Goal: Task Accomplishment & Management: Use online tool/utility

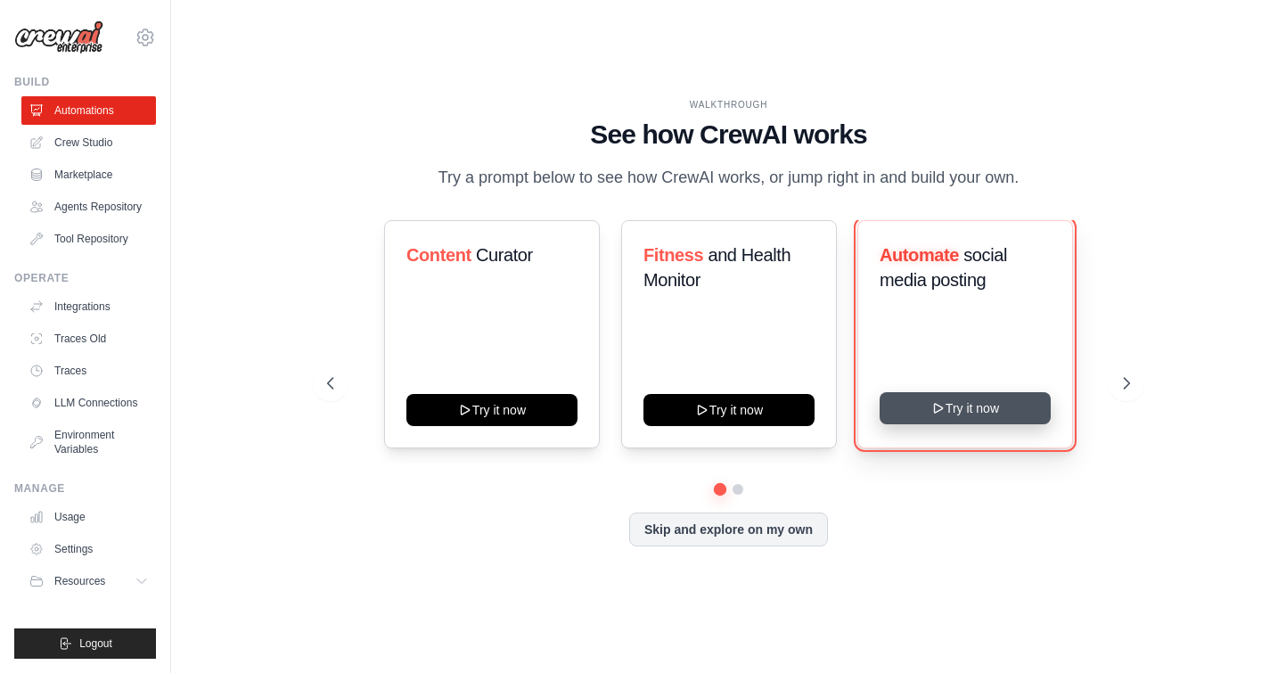
click at [930, 417] on button "Try it now" at bounding box center [964, 408] width 171 height 32
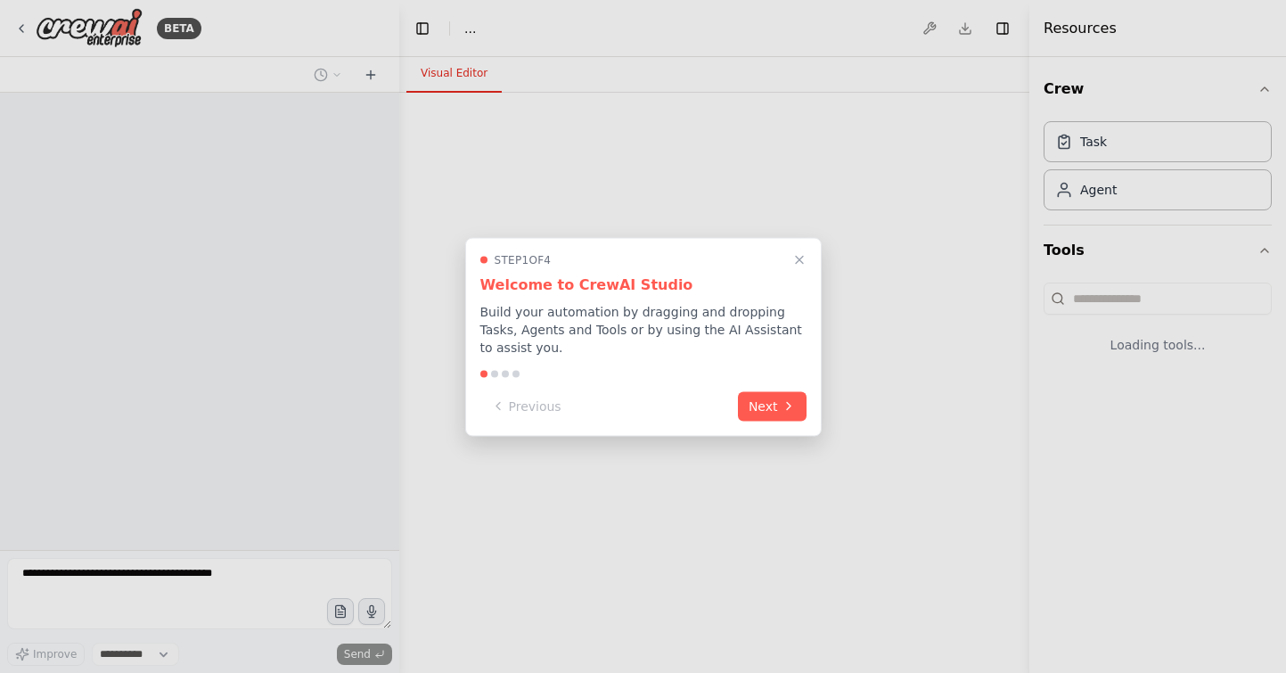
select select "****"
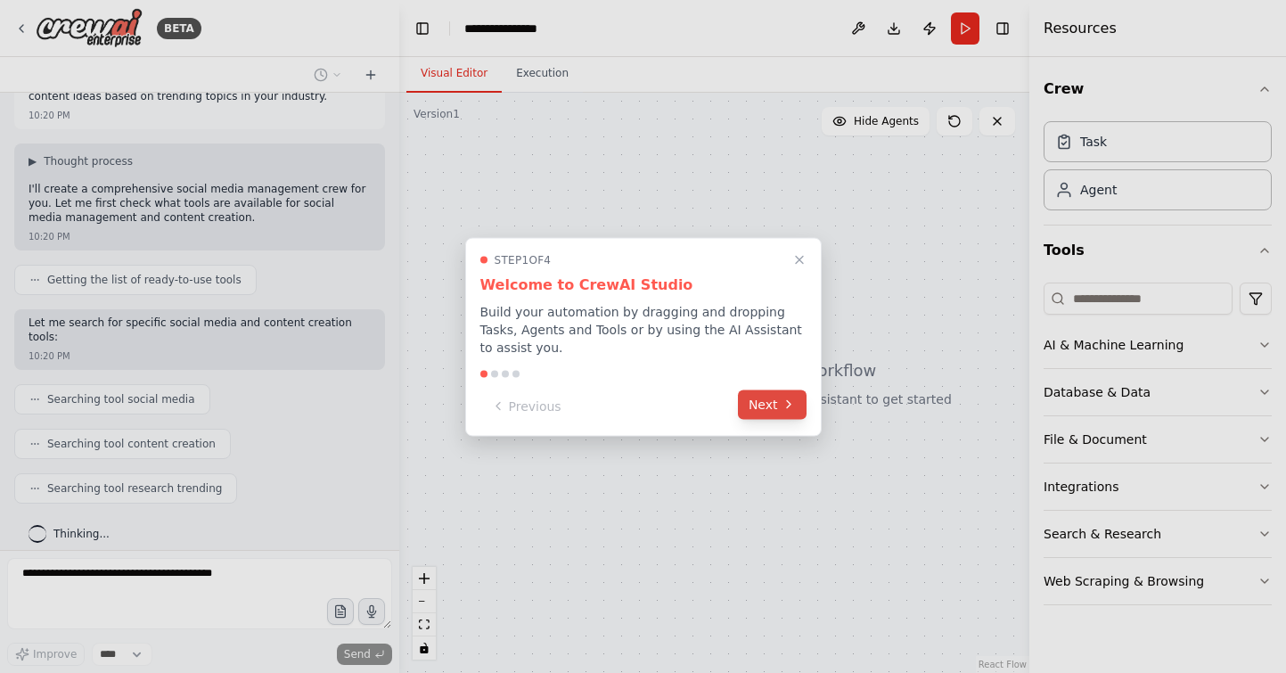
scroll to position [110, 0]
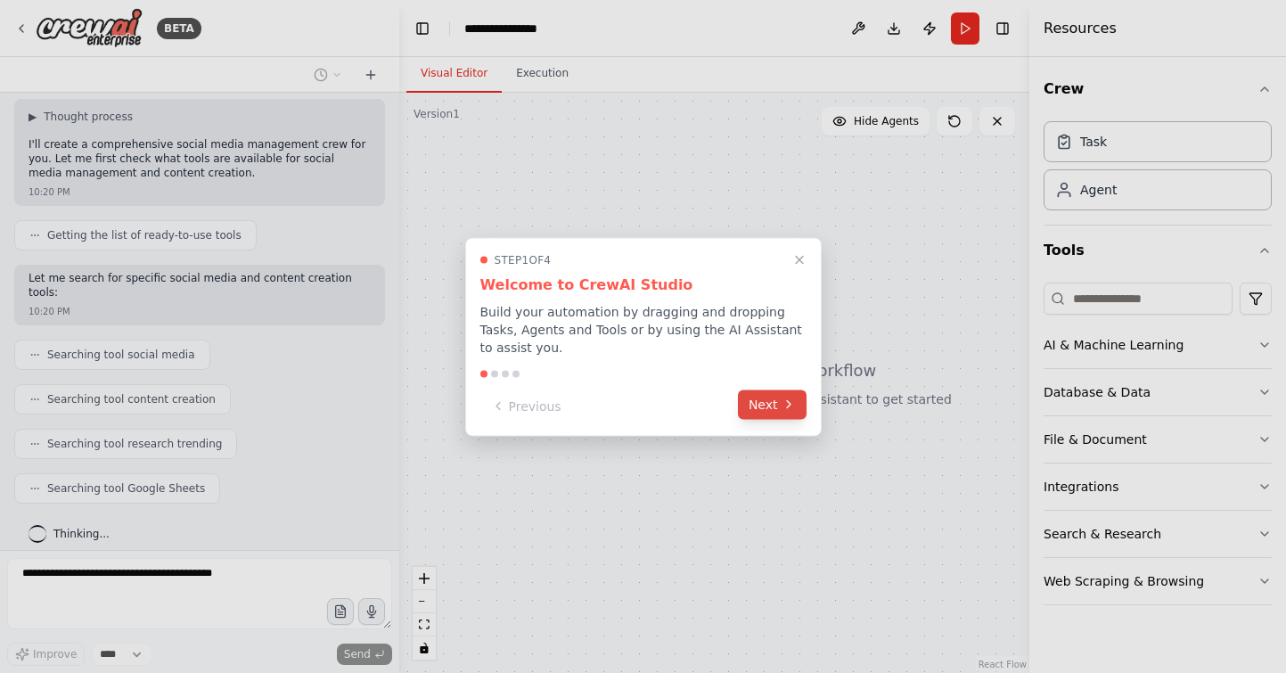
click at [779, 400] on button "Next" at bounding box center [772, 403] width 69 height 29
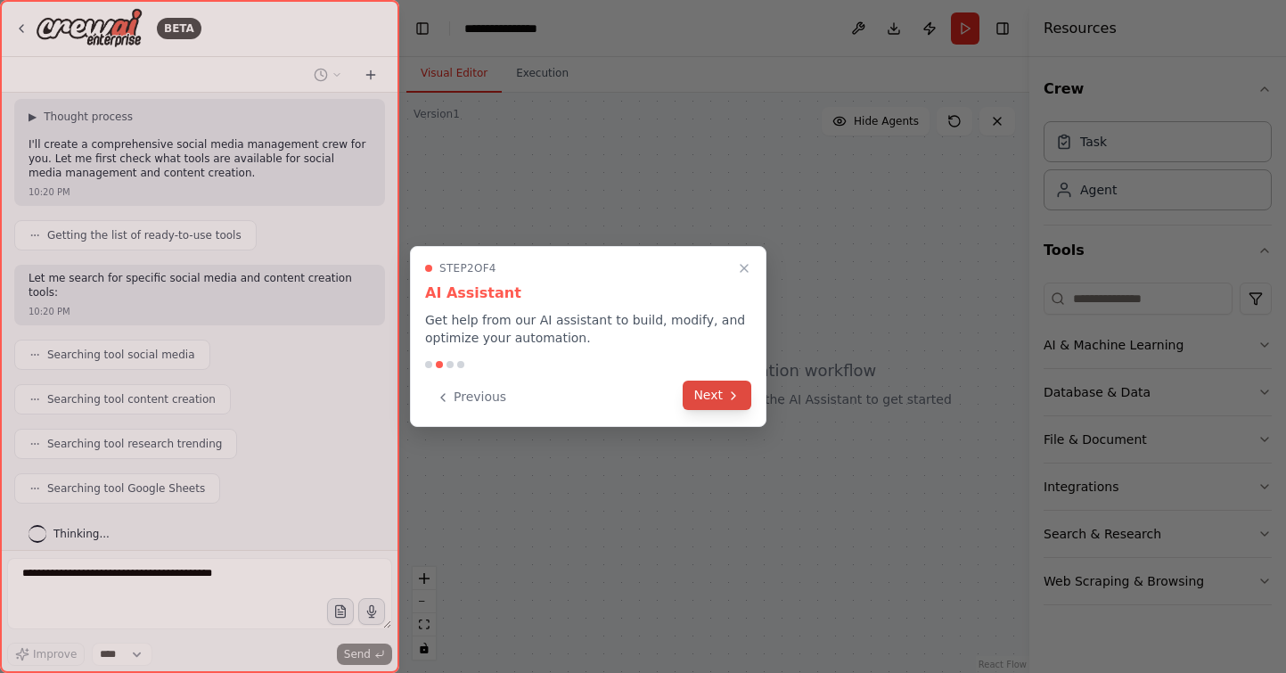
click at [726, 400] on icon at bounding box center [733, 395] width 14 height 14
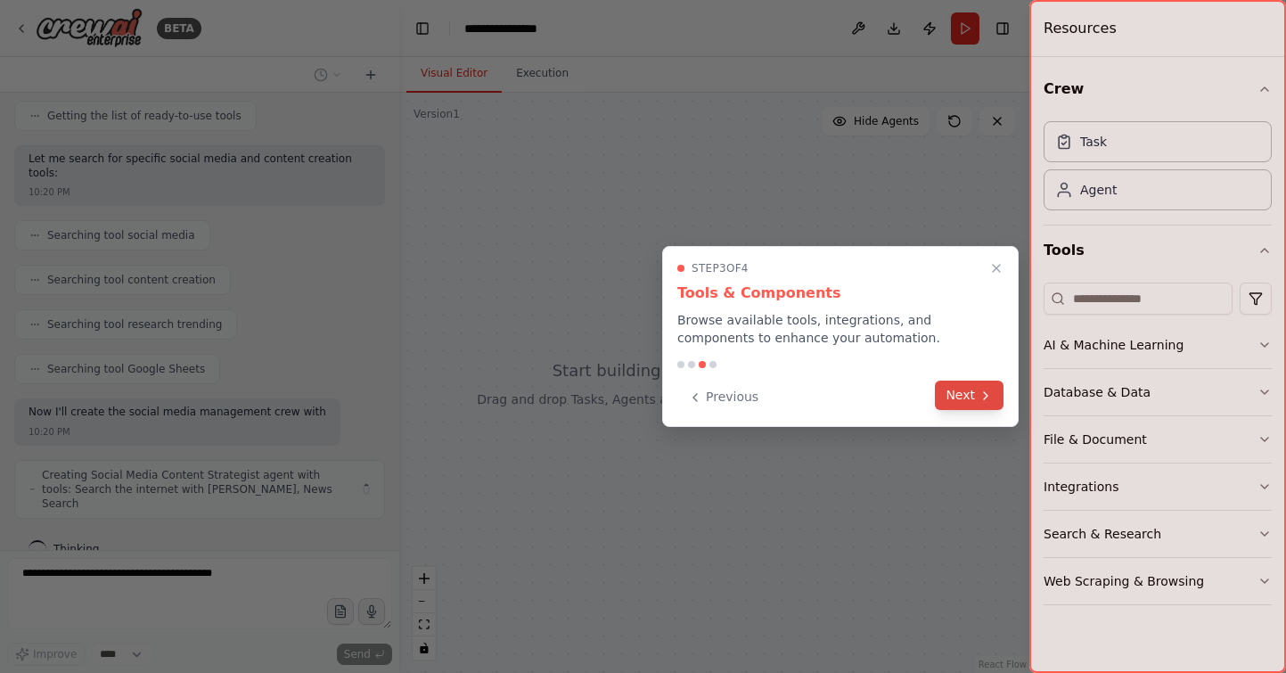
scroll to position [244, 0]
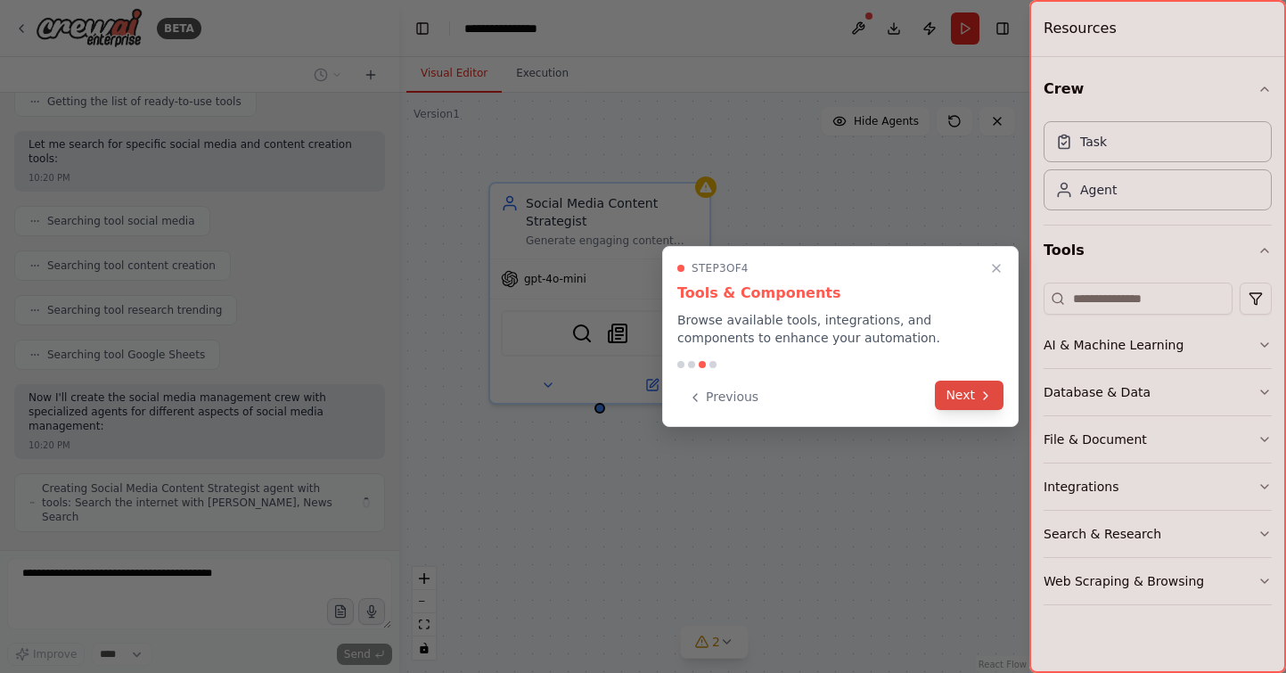
click at [962, 403] on button "Next" at bounding box center [969, 394] width 69 height 29
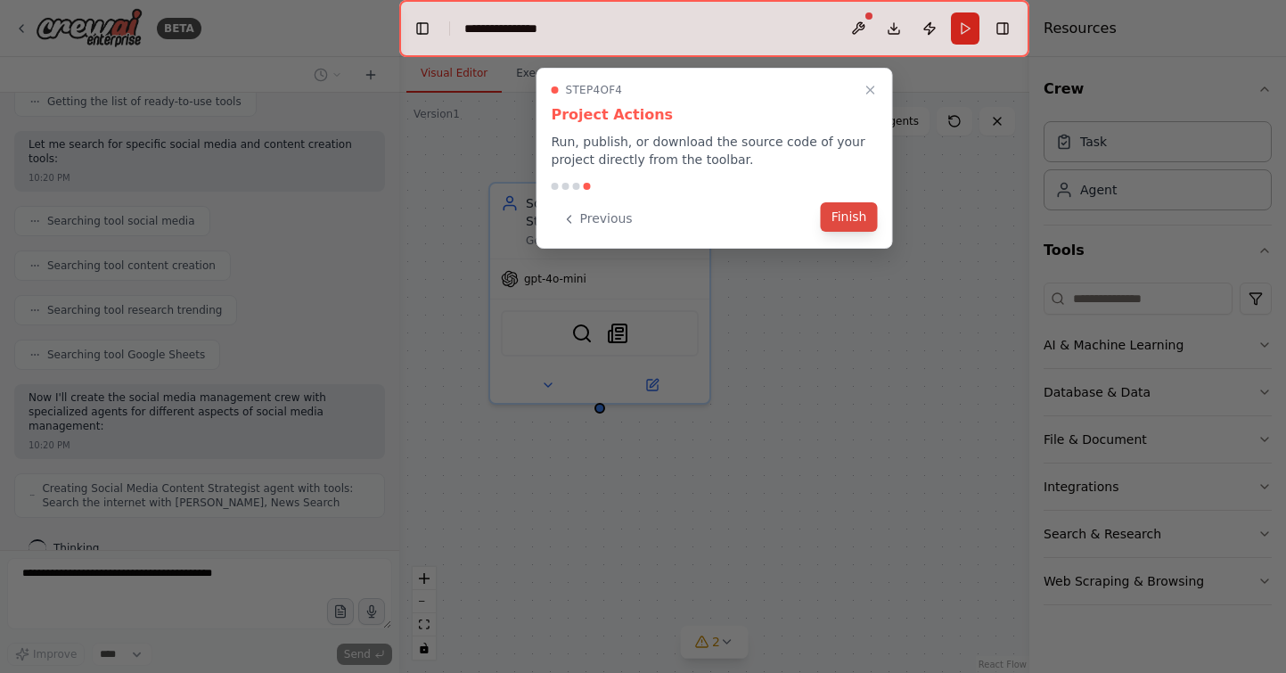
click at [837, 219] on button "Finish" at bounding box center [849, 216] width 57 height 29
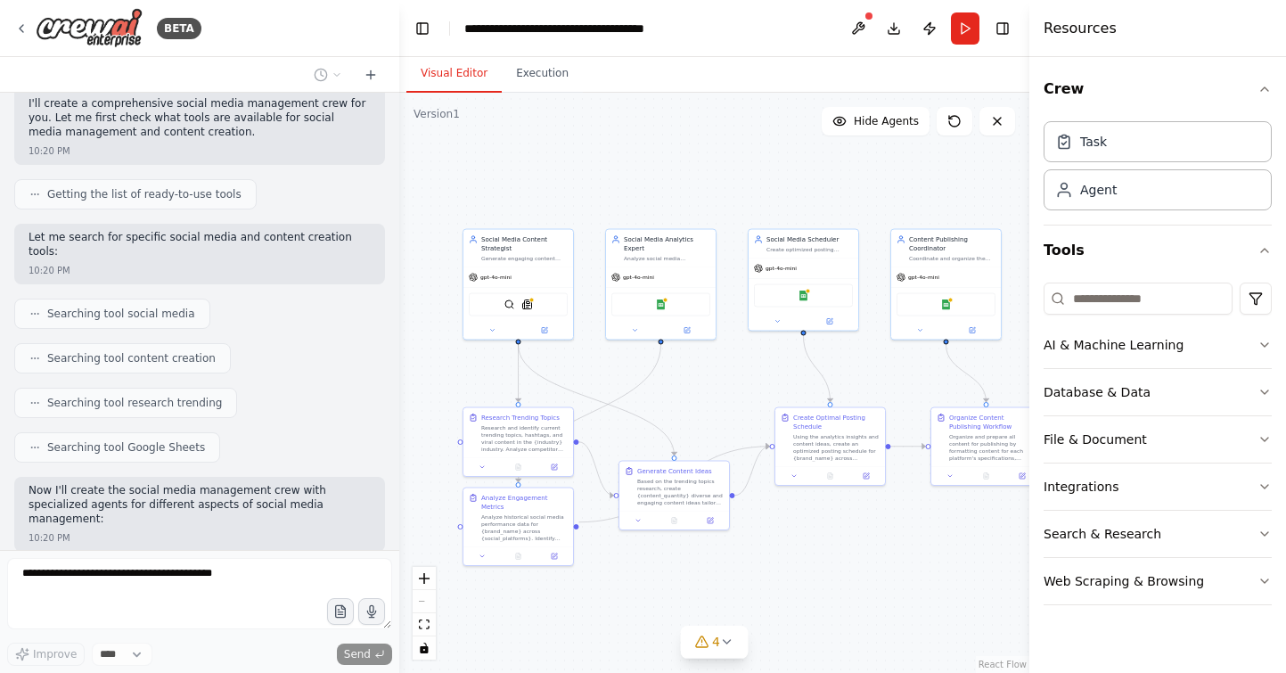
scroll to position [0, 0]
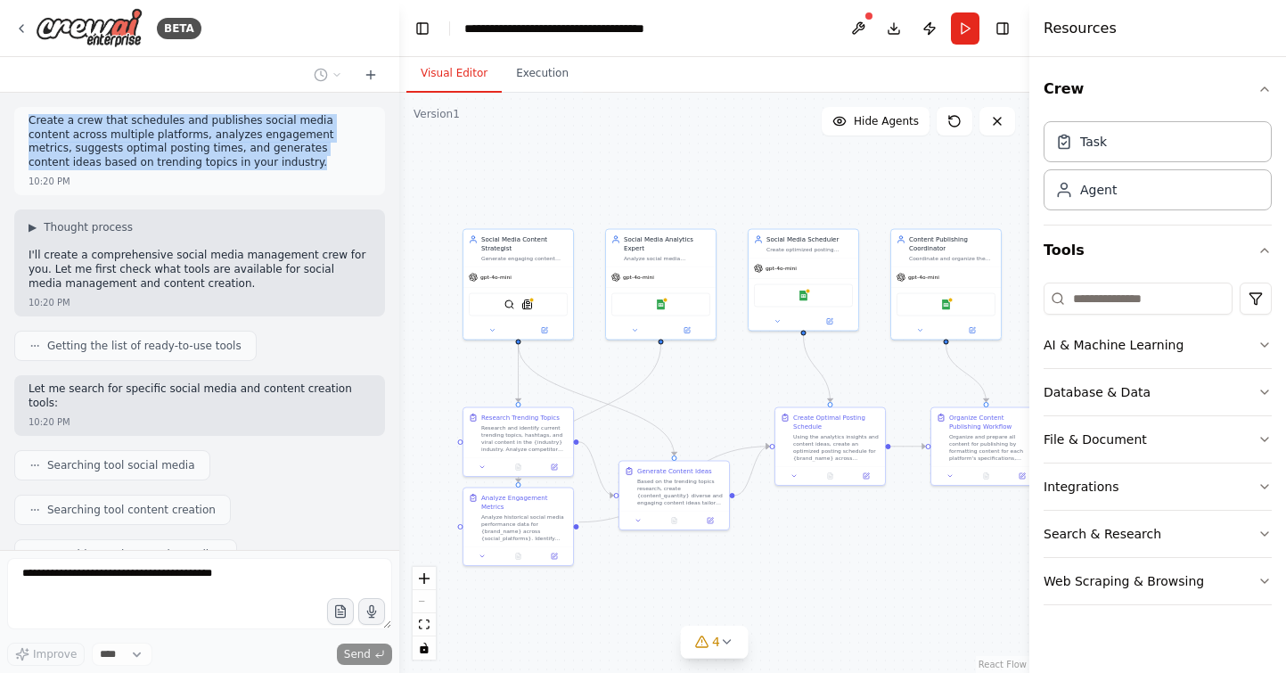
drag, startPoint x: 30, startPoint y: 122, endPoint x: 216, endPoint y: 169, distance: 191.2
click at [216, 169] on div "Create a crew that schedules and publishes social media content across multiple…" at bounding box center [200, 143] width 342 height 59
copy p "Create a crew that schedules and publishes social media content across multiple…"
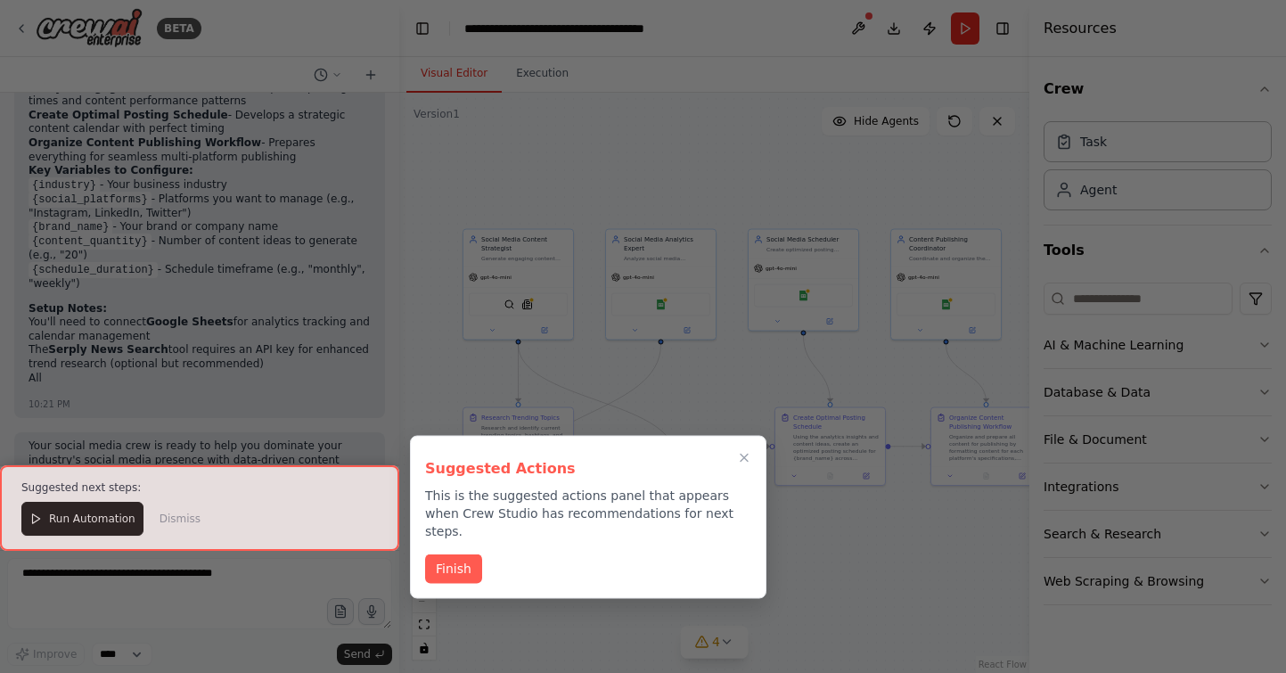
scroll to position [1596, 0]
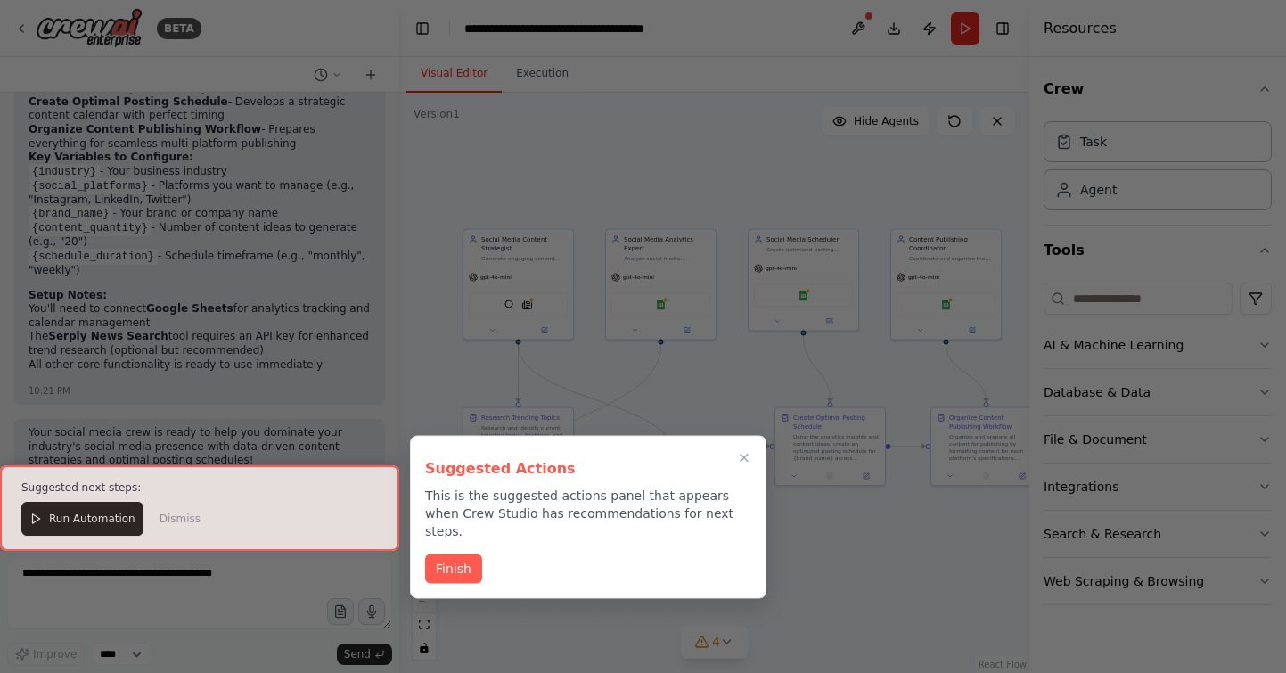
click at [102, 512] on div at bounding box center [199, 508] width 399 height 86
click at [465, 555] on button "Finish" at bounding box center [453, 566] width 57 height 29
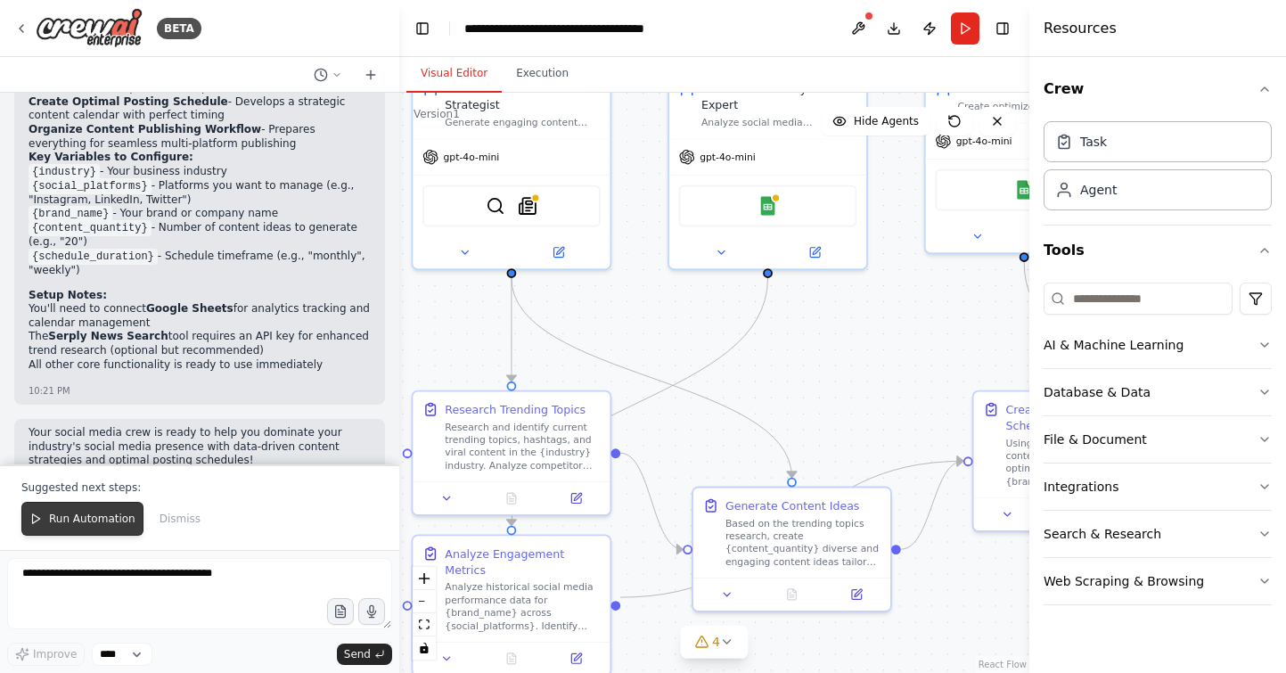
click at [117, 519] on span "Run Automation" at bounding box center [92, 518] width 86 height 14
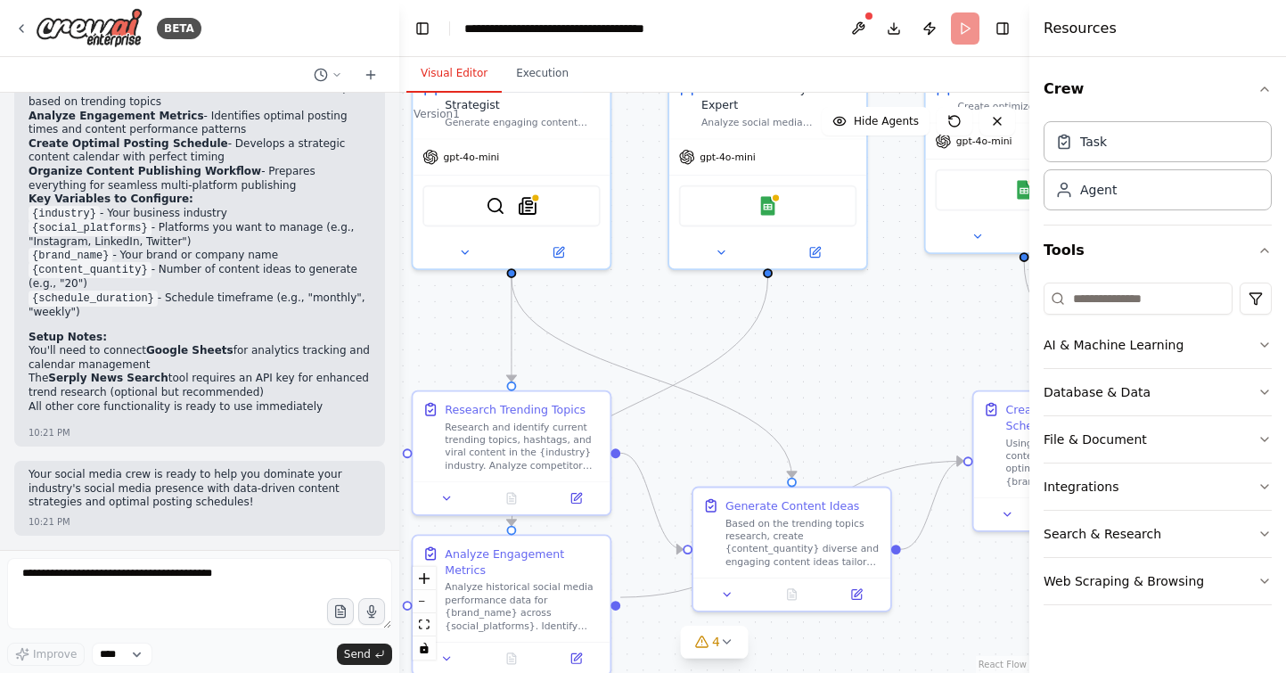
scroll to position [1510, 0]
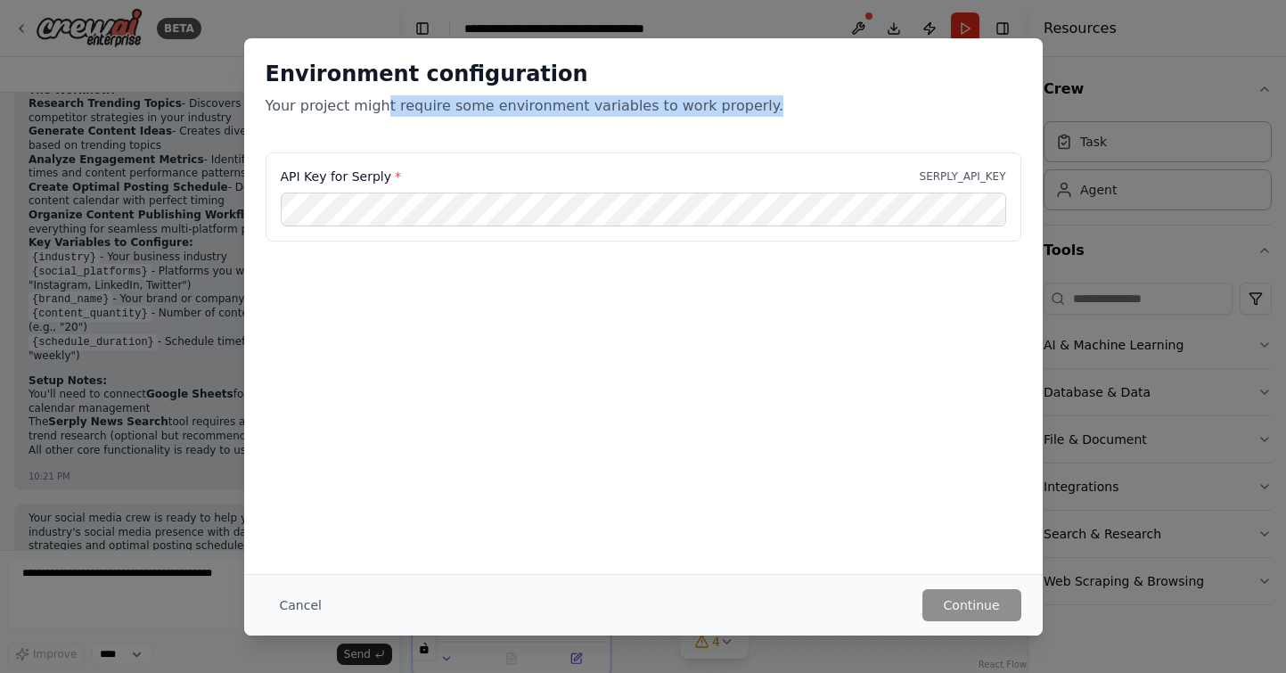
drag, startPoint x: 376, startPoint y: 110, endPoint x: 729, endPoint y: 114, distance: 352.8
click at [729, 114] on p "Your project might require some environment variables to work properly." at bounding box center [643, 105] width 756 height 21
click at [320, 395] on div "Environment configuration Your project might require some environment variables…" at bounding box center [643, 305] width 798 height 535
click at [299, 600] on button "Cancel" at bounding box center [300, 605] width 70 height 32
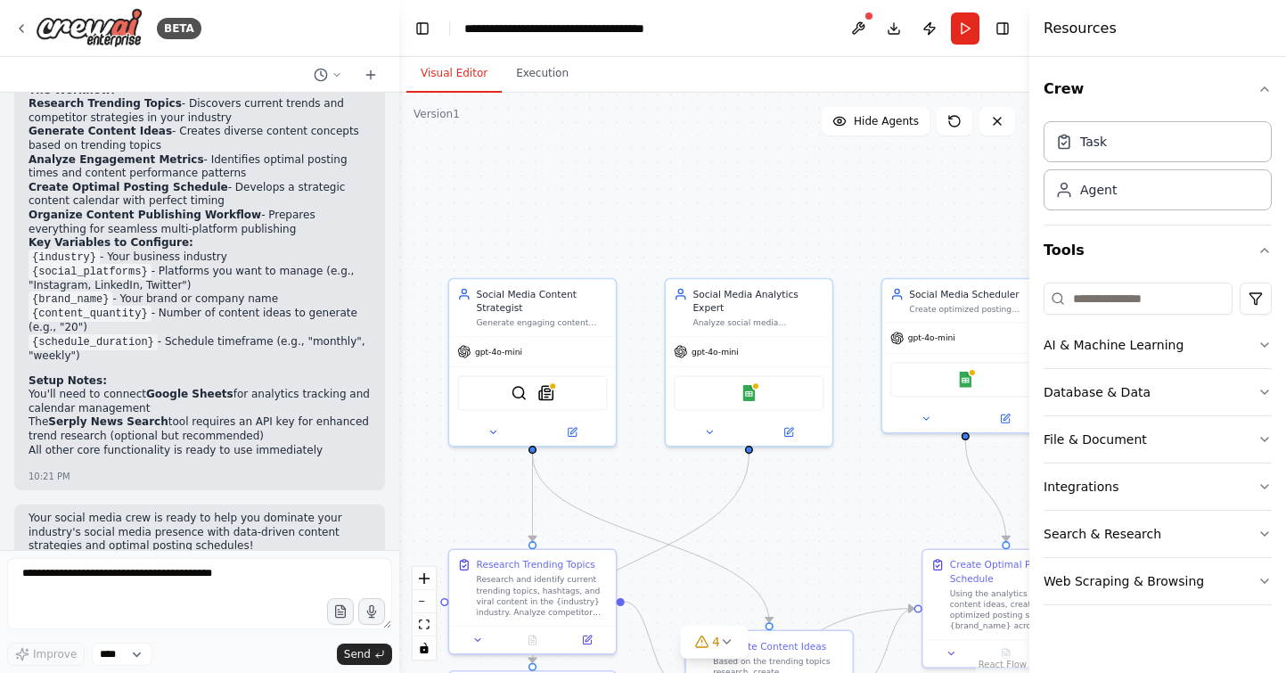
drag, startPoint x: 440, startPoint y: 337, endPoint x: 470, endPoint y: 502, distance: 168.5
click at [471, 503] on div ".deletable-edge-delete-btn { width: 20px; height: 20px; border: 0px solid #ffff…" at bounding box center [714, 383] width 630 height 580
click at [548, 389] on img at bounding box center [545, 390] width 16 height 16
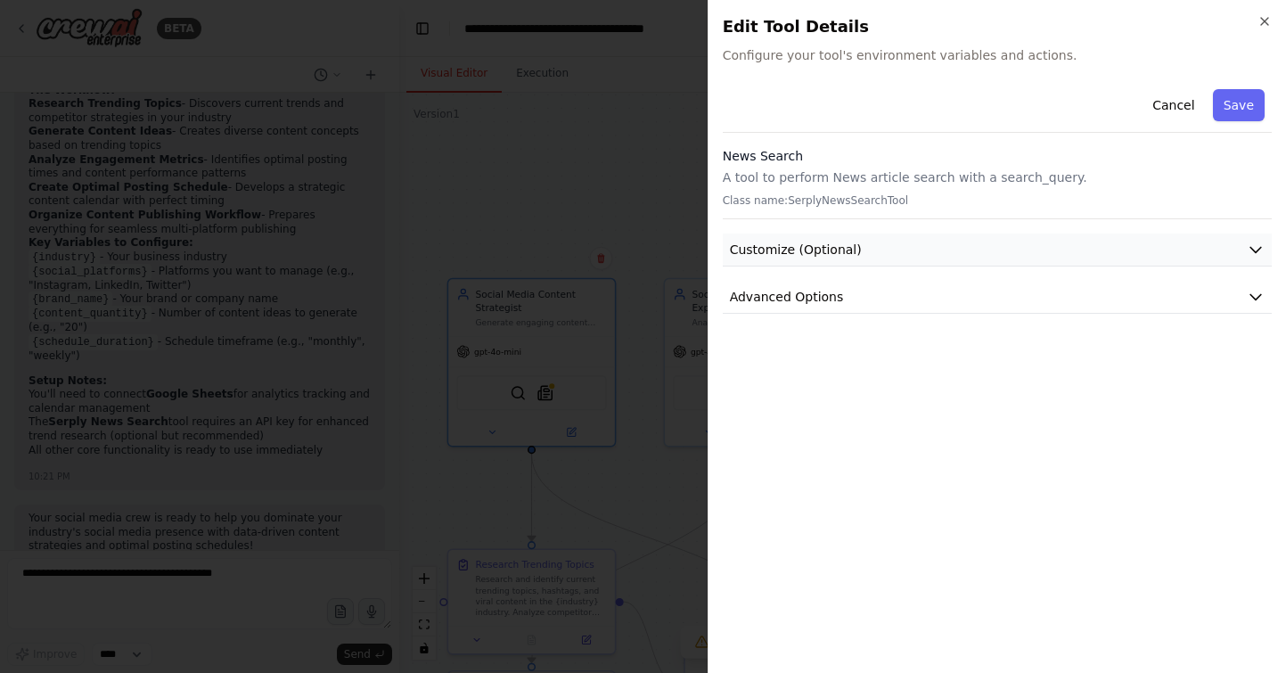
click at [910, 251] on button "Customize (Optional)" at bounding box center [997, 249] width 549 height 33
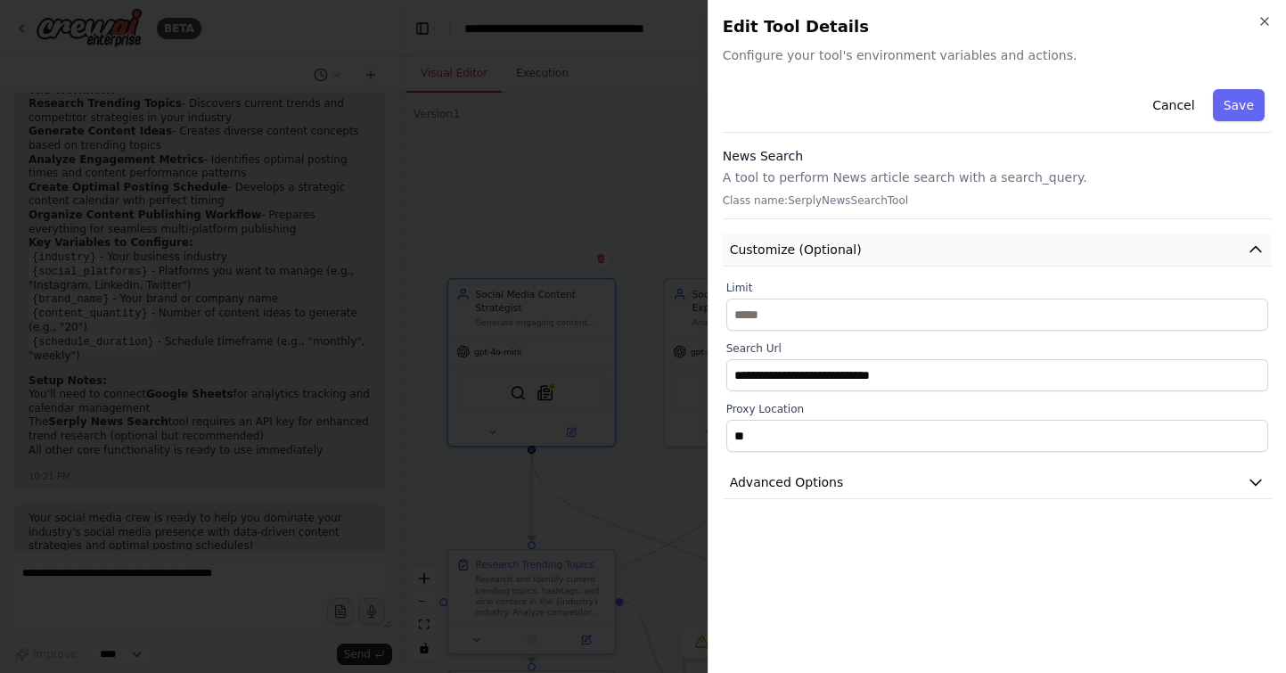
click at [910, 251] on button "Customize (Optional)" at bounding box center [997, 249] width 549 height 33
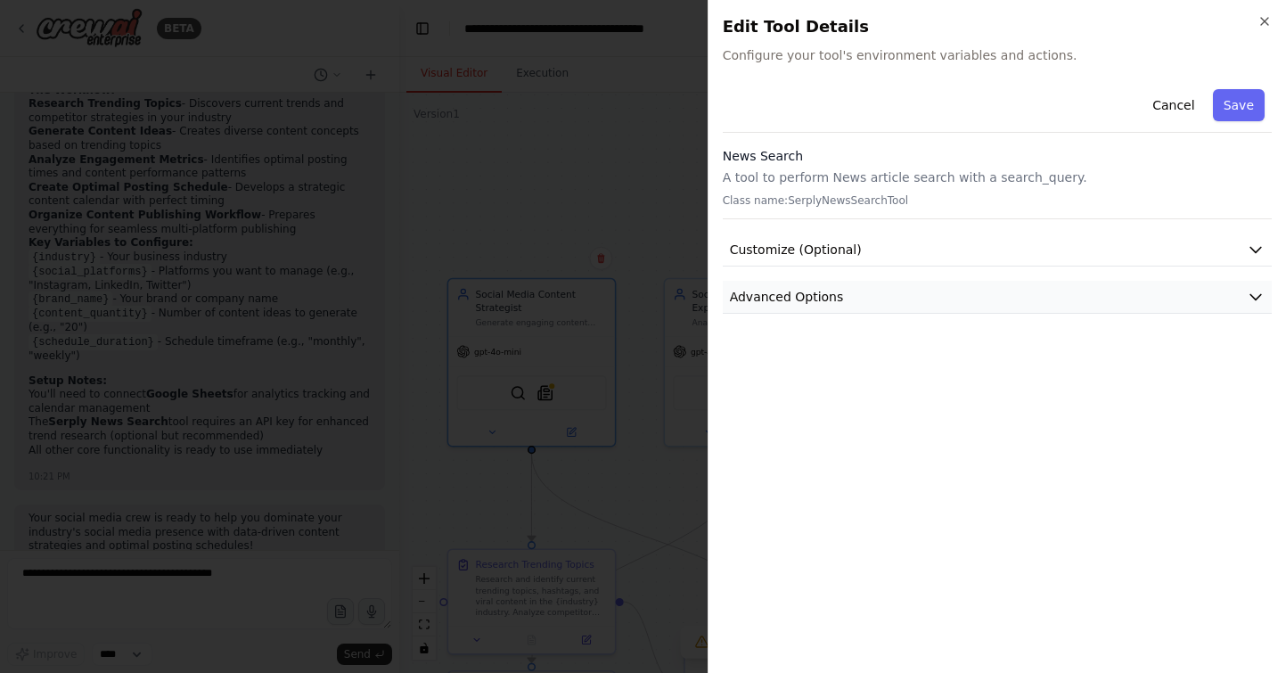
click at [888, 301] on button "Advanced Options" at bounding box center [997, 297] width 549 height 33
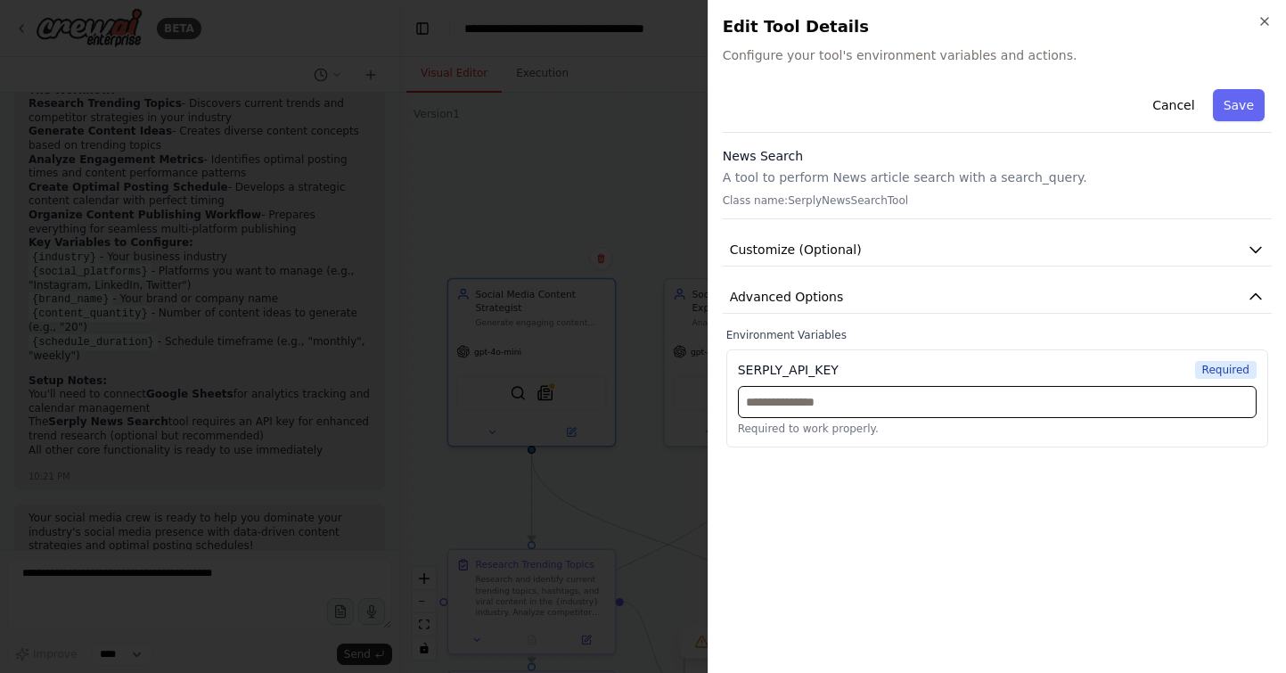
click at [877, 403] on input "text" at bounding box center [997, 402] width 519 height 32
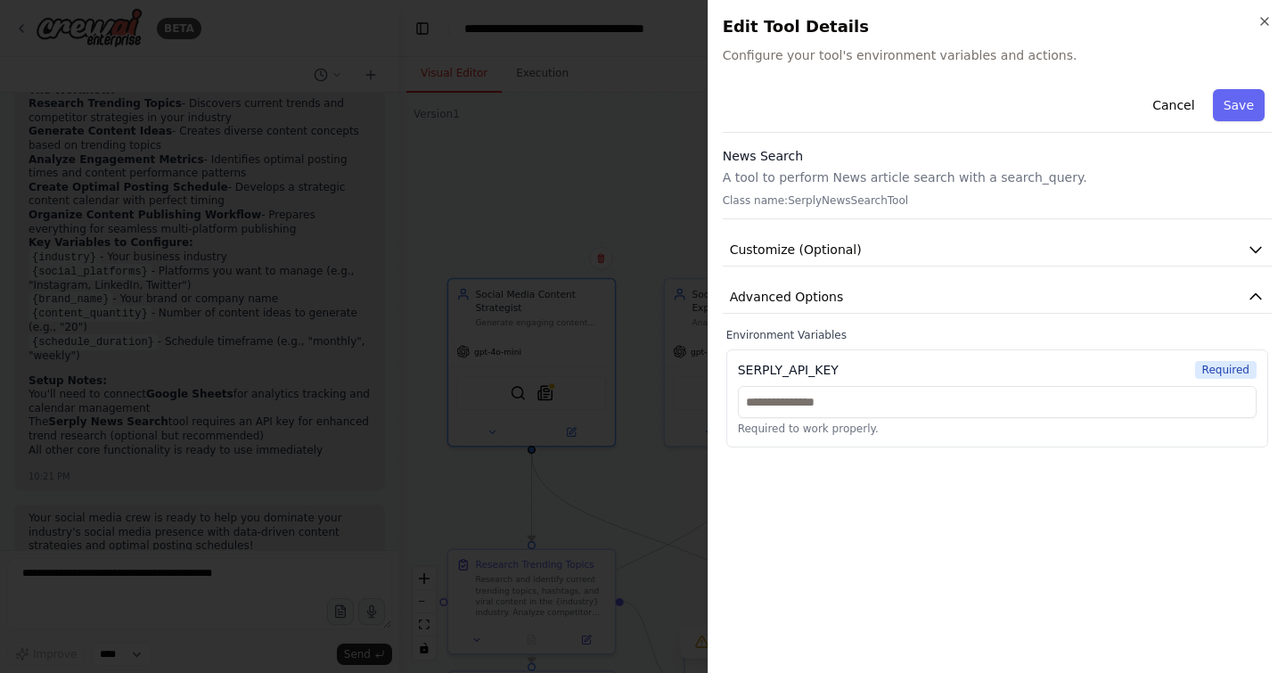
click at [881, 349] on div "SERPLY_API_KEY Required Required to work properly." at bounding box center [997, 398] width 542 height 98
click at [876, 310] on button "Advanced Options" at bounding box center [997, 297] width 549 height 33
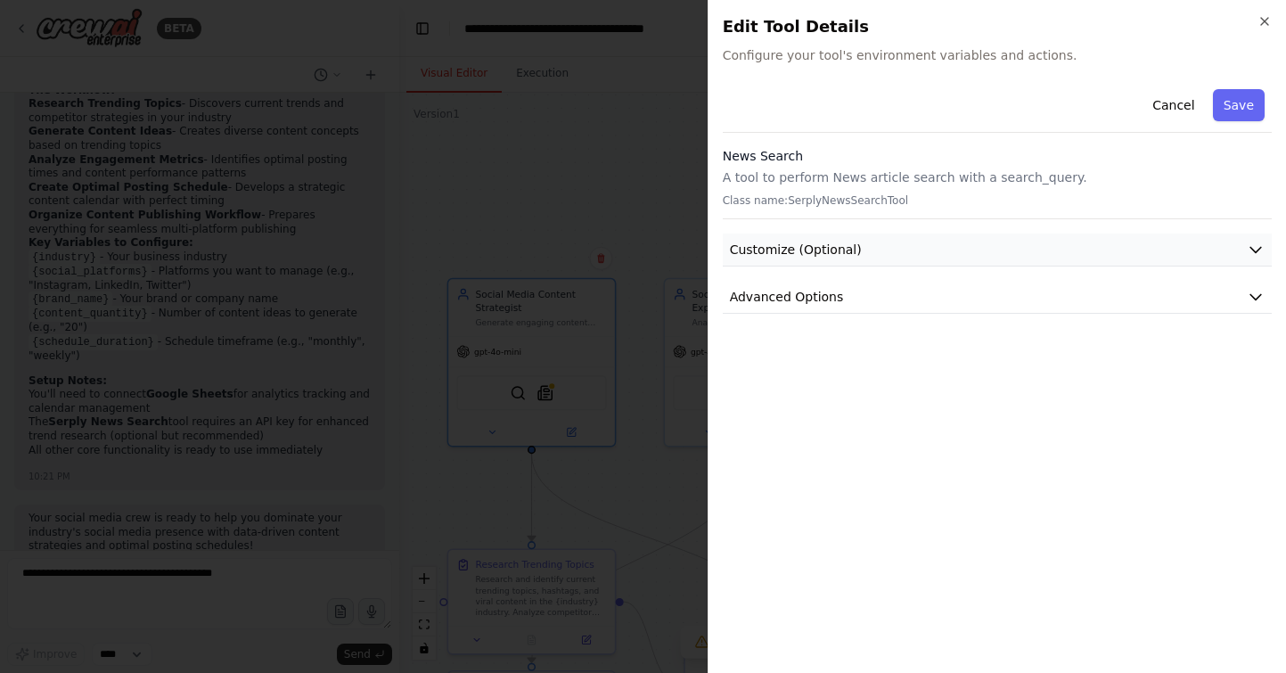
click at [870, 260] on button "Customize (Optional)" at bounding box center [997, 249] width 549 height 33
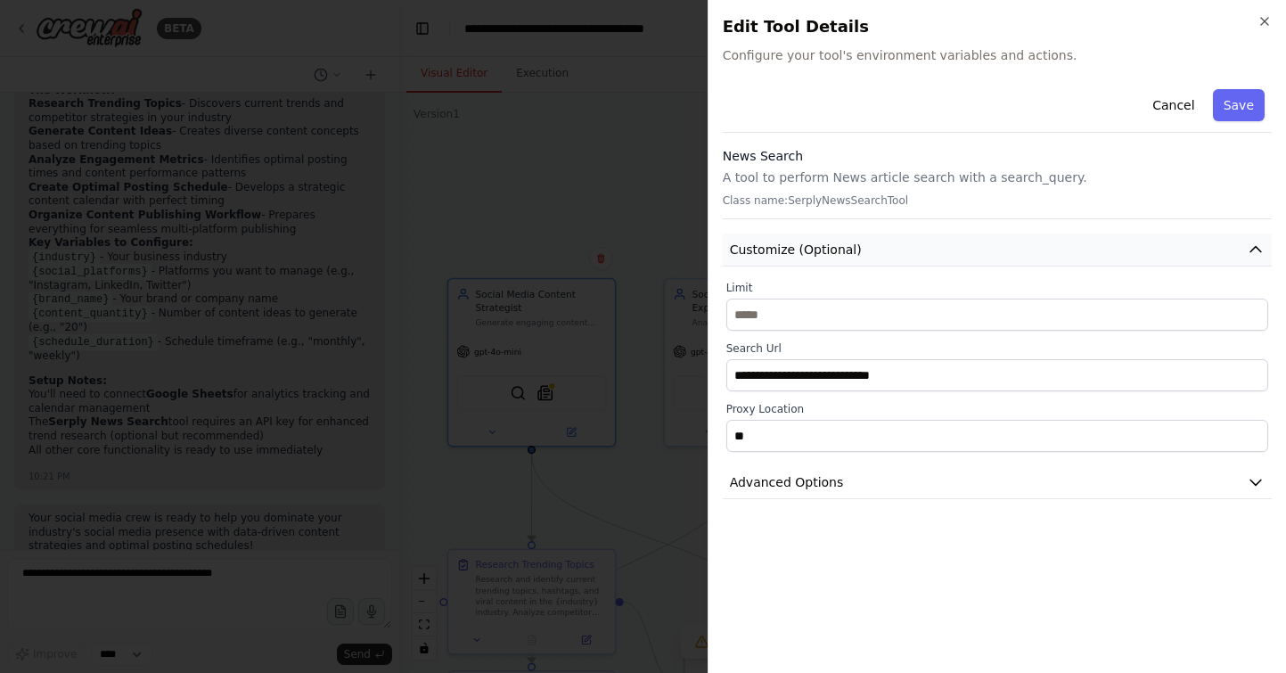
click at [870, 260] on button "Customize (Optional)" at bounding box center [997, 249] width 549 height 33
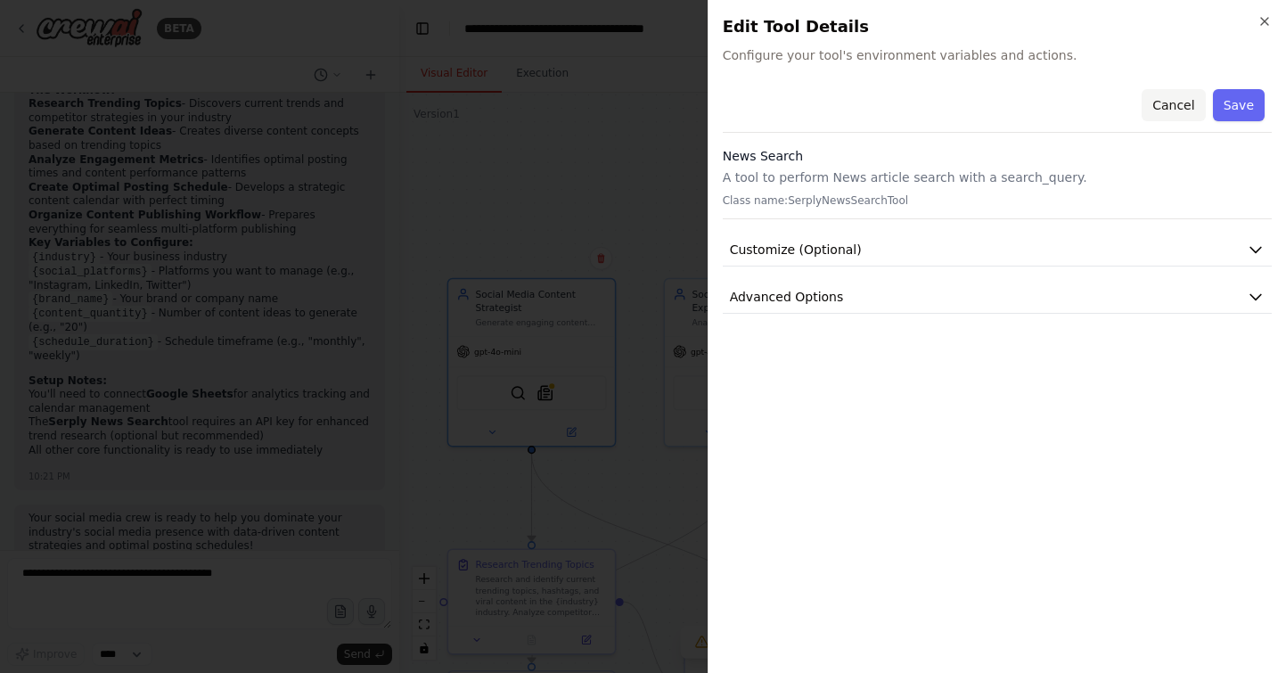
click at [1167, 102] on button "Cancel" at bounding box center [1172, 105] width 63 height 32
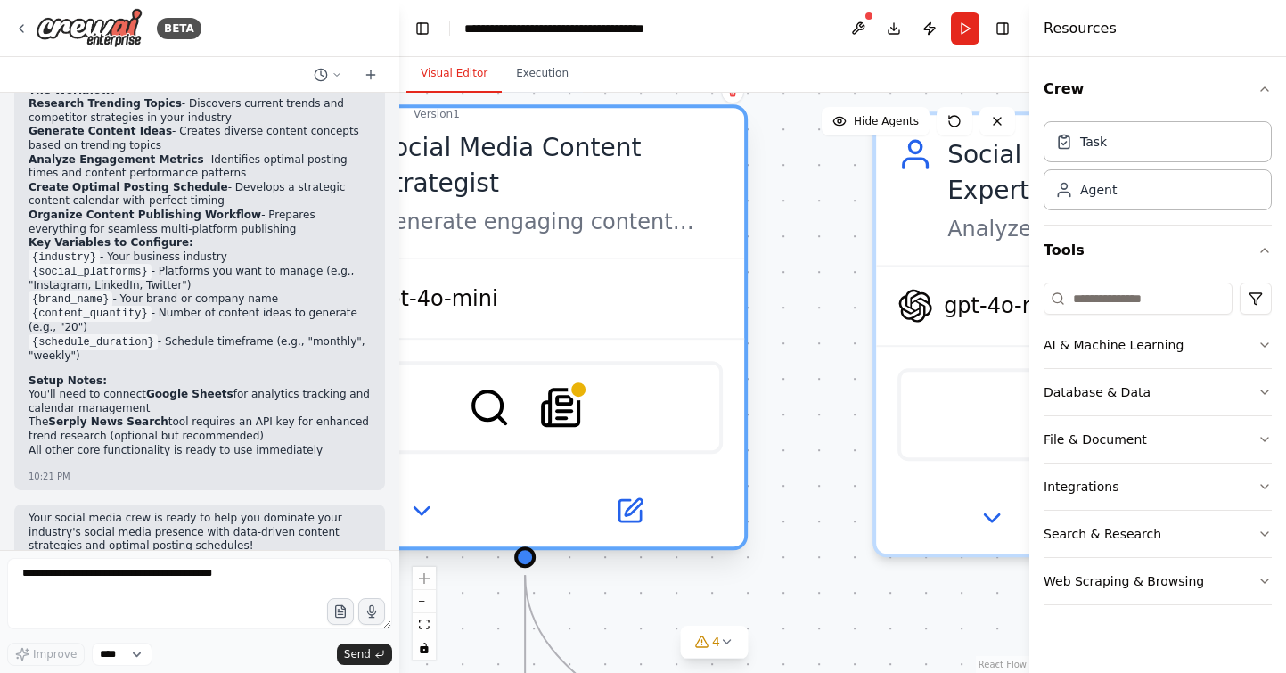
click at [574, 265] on div "gpt-4o-mini" at bounding box center [525, 298] width 438 height 78
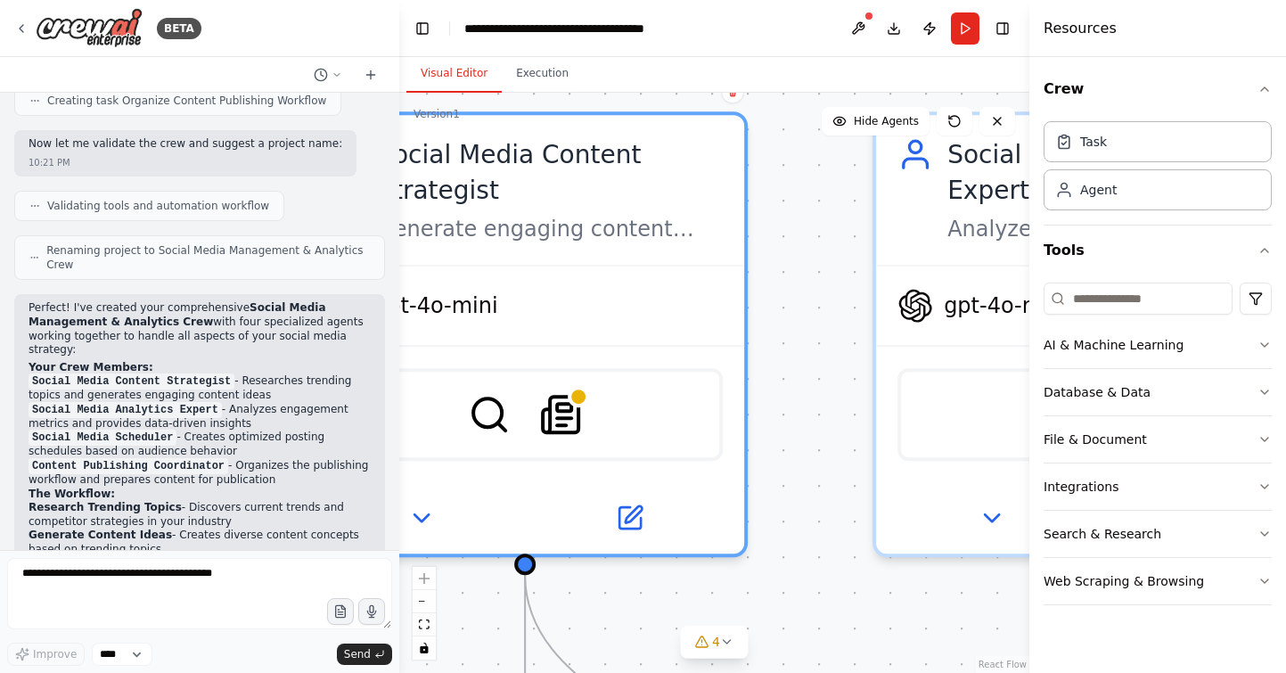
scroll to position [1101, 0]
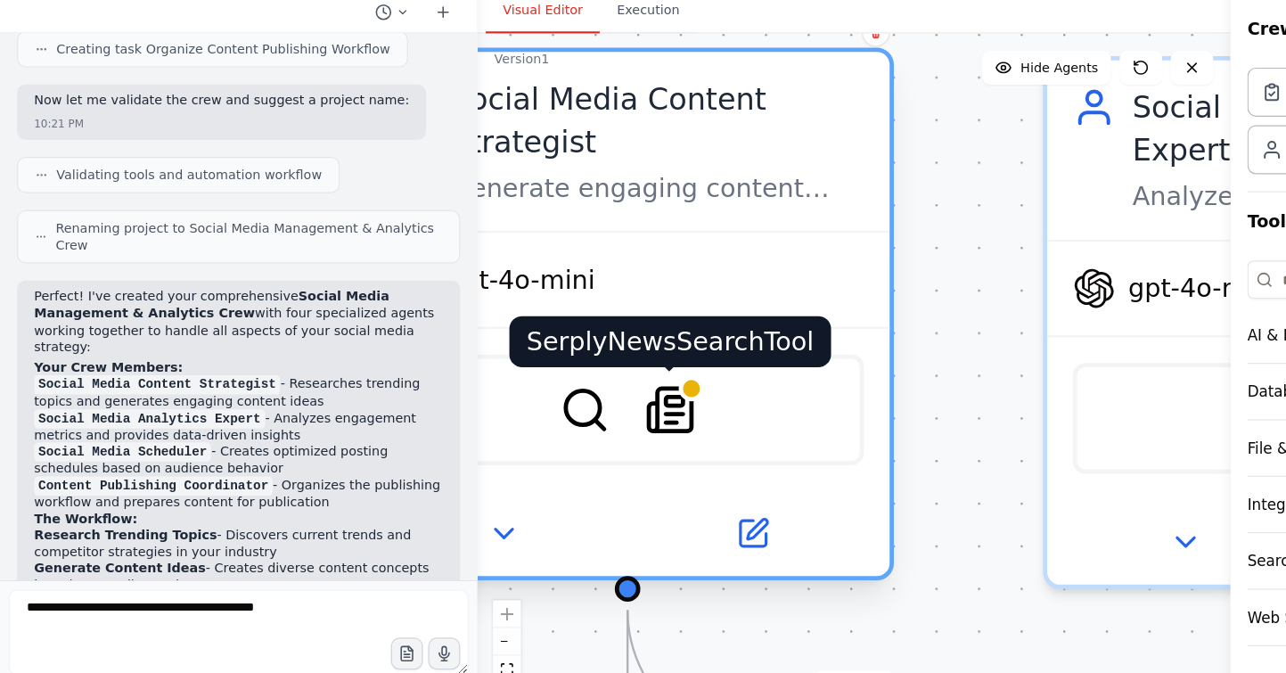
click at [575, 404] on img at bounding box center [560, 407] width 43 height 43
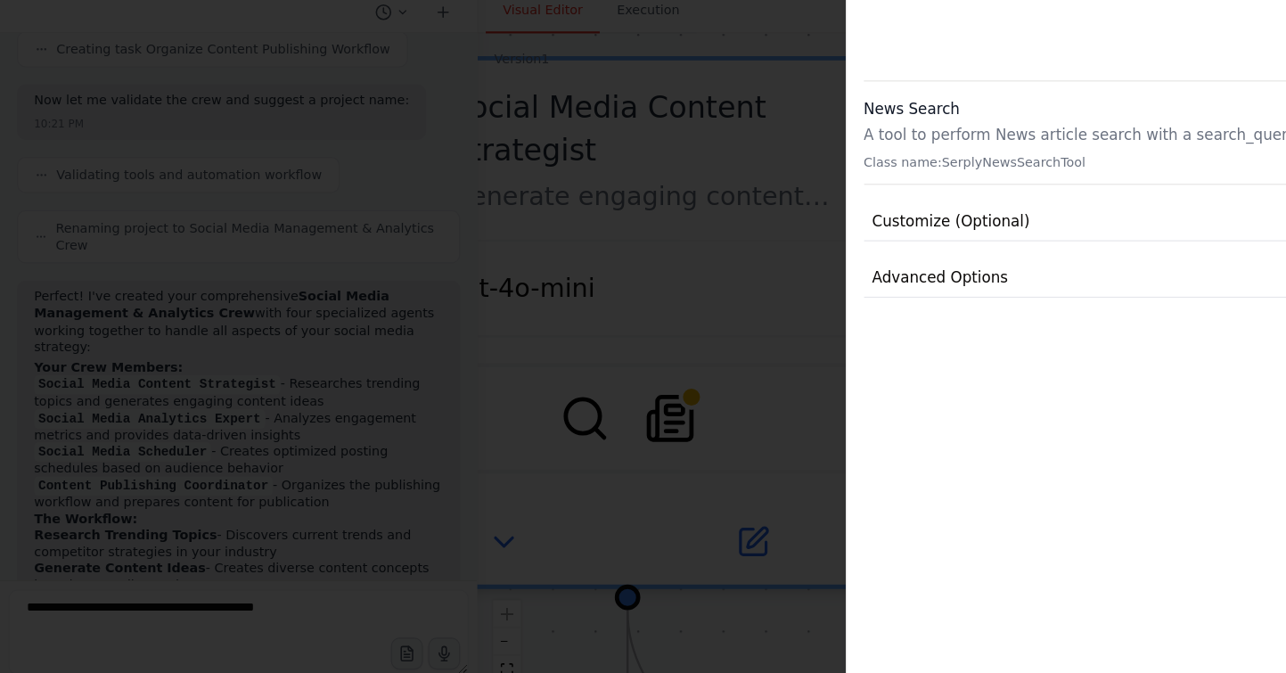
click at [154, 598] on div at bounding box center [643, 336] width 1286 height 673
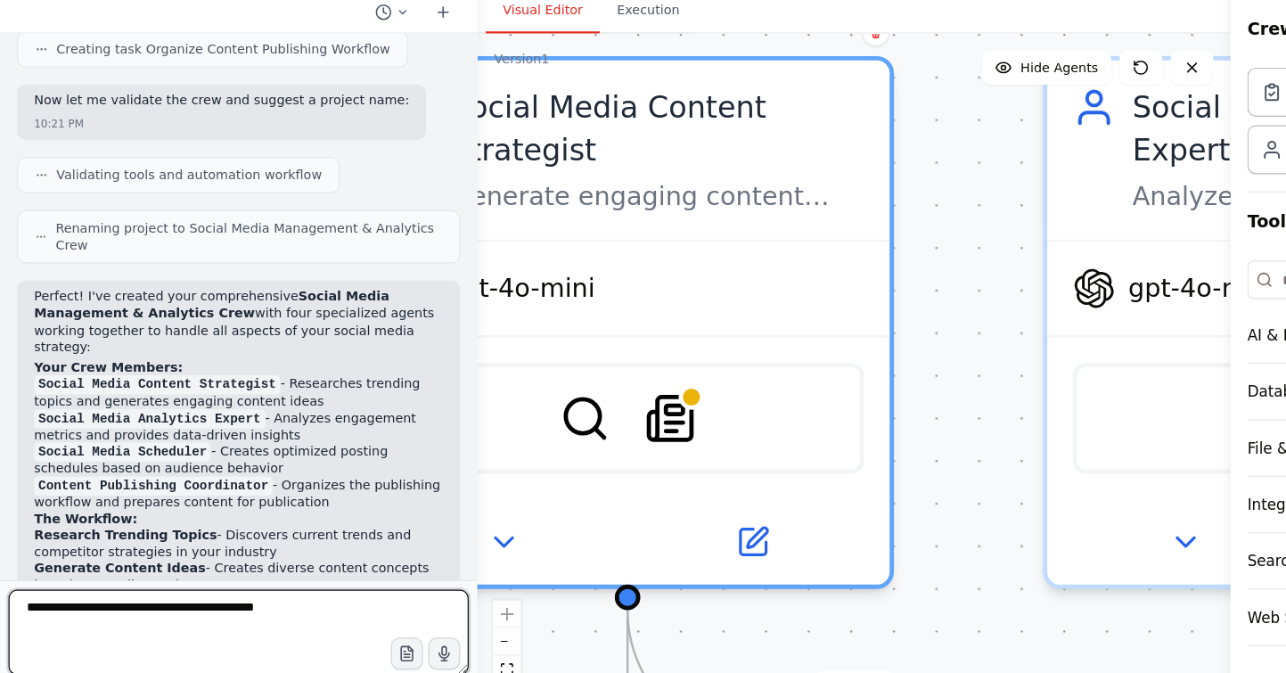
click at [76, 576] on textarea at bounding box center [199, 593] width 385 height 71
type textarea "**********"
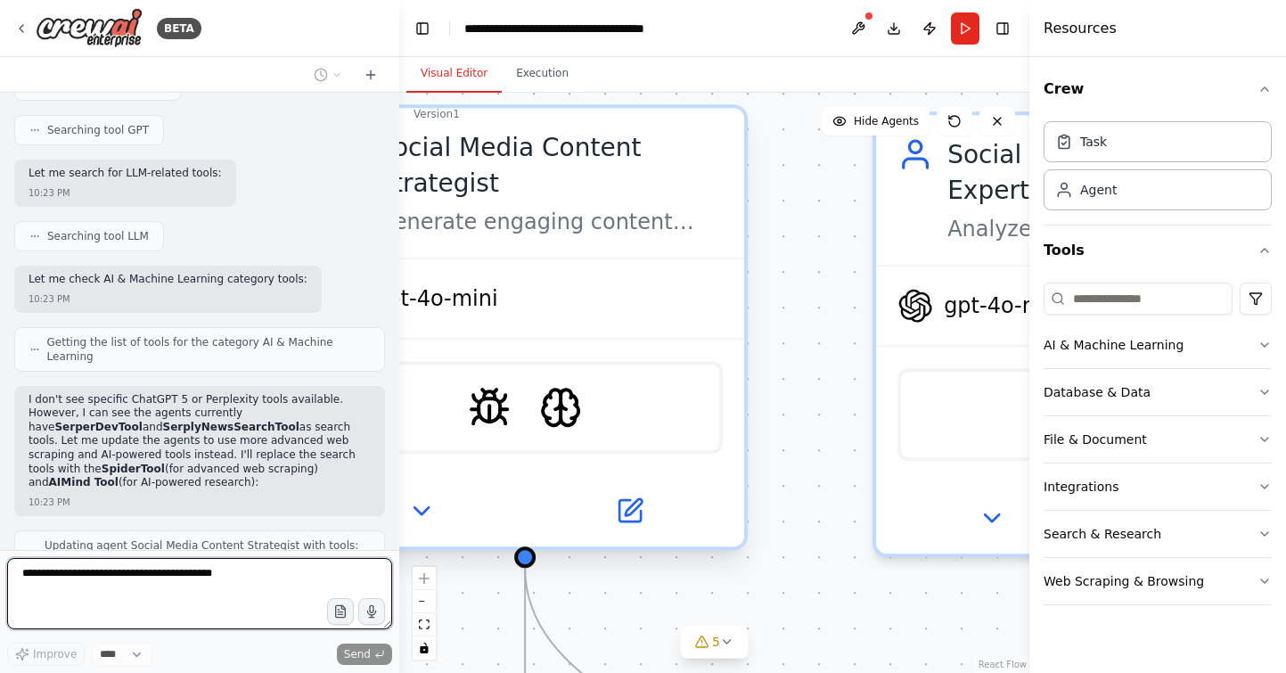
scroll to position [2577, 0]
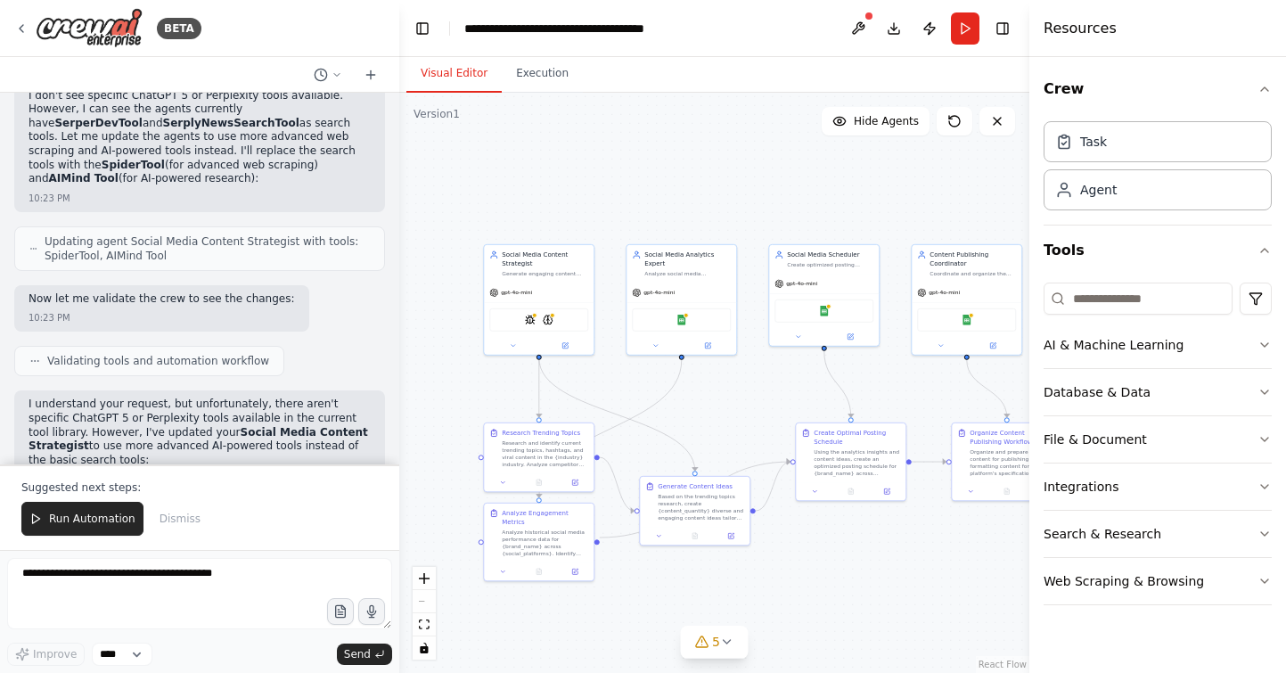
drag, startPoint x: 862, startPoint y: 221, endPoint x: 681, endPoint y: 173, distance: 188.0
click at [681, 173] on div ".deletable-edge-delete-btn { width: 20px; height: 20px; border: 0px solid #ffff…" at bounding box center [714, 383] width 630 height 580
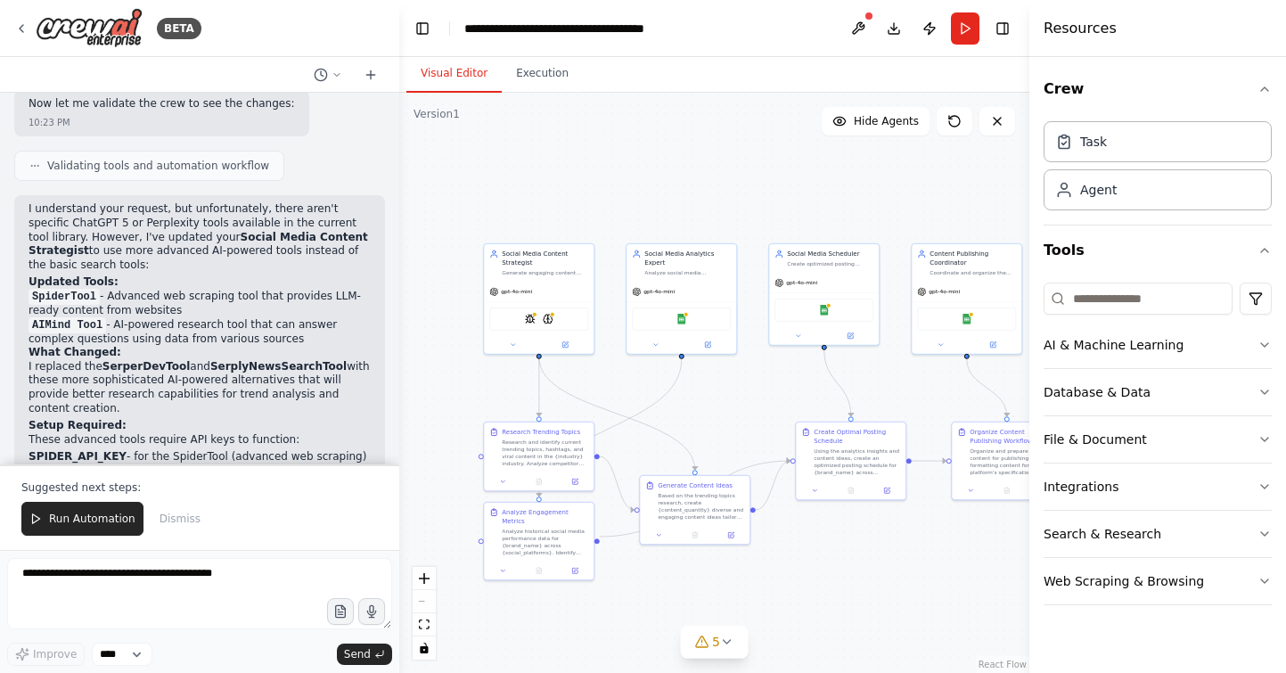
scroll to position [2971, 0]
drag, startPoint x: 31, startPoint y: 211, endPoint x: 321, endPoint y: 247, distance: 291.7
click at [321, 288] on ol "SpiderTool - Advanced web scraping tool that provides LLM-ready content from we…" at bounding box center [200, 316] width 342 height 56
click at [226, 462] on li "MINDS_API_KEY - for the AIMind Tool (AI-powered research)" at bounding box center [200, 469] width 342 height 14
drag, startPoint x: 344, startPoint y: 372, endPoint x: 30, endPoint y: 352, distance: 314.3
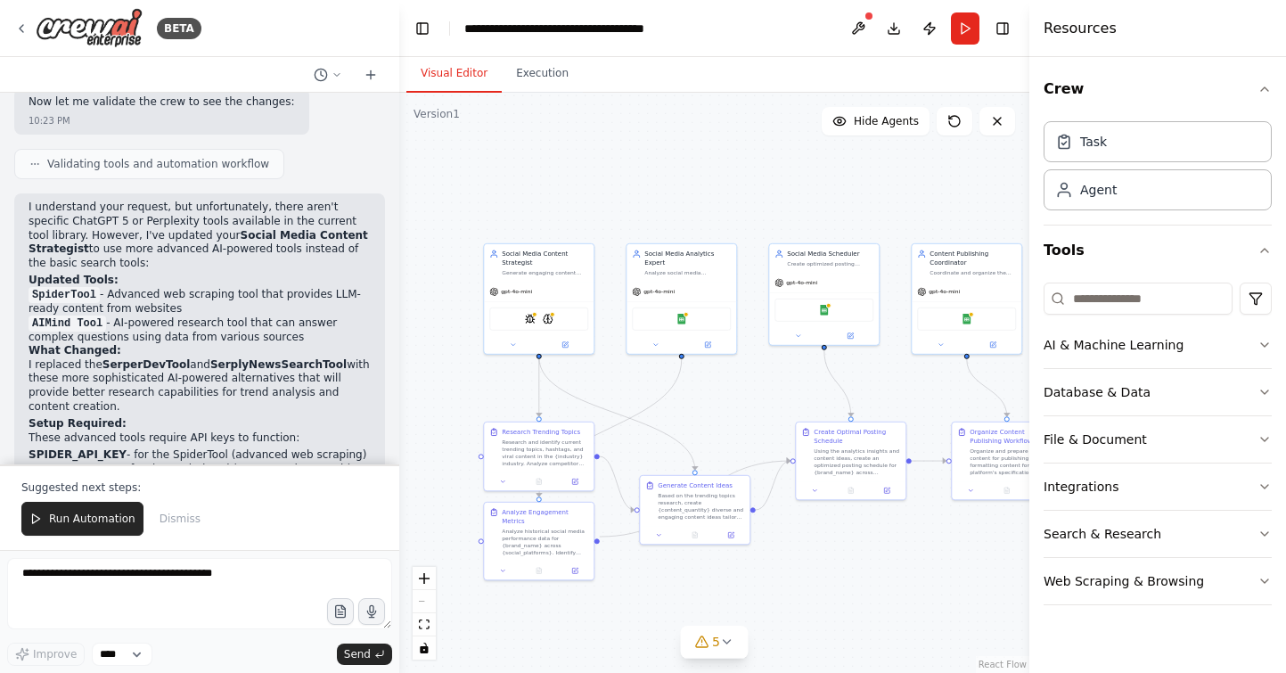
click at [30, 448] on ul "SPIDER_API_KEY - for the SpiderTool (advanced web scraping) MINDS_API_KEY - for…" at bounding box center [200, 462] width 342 height 28
copy ul "SPIDER_API_KEY - for the SpiderTool (advanced web scraping) MINDS_API_KEY - for…"
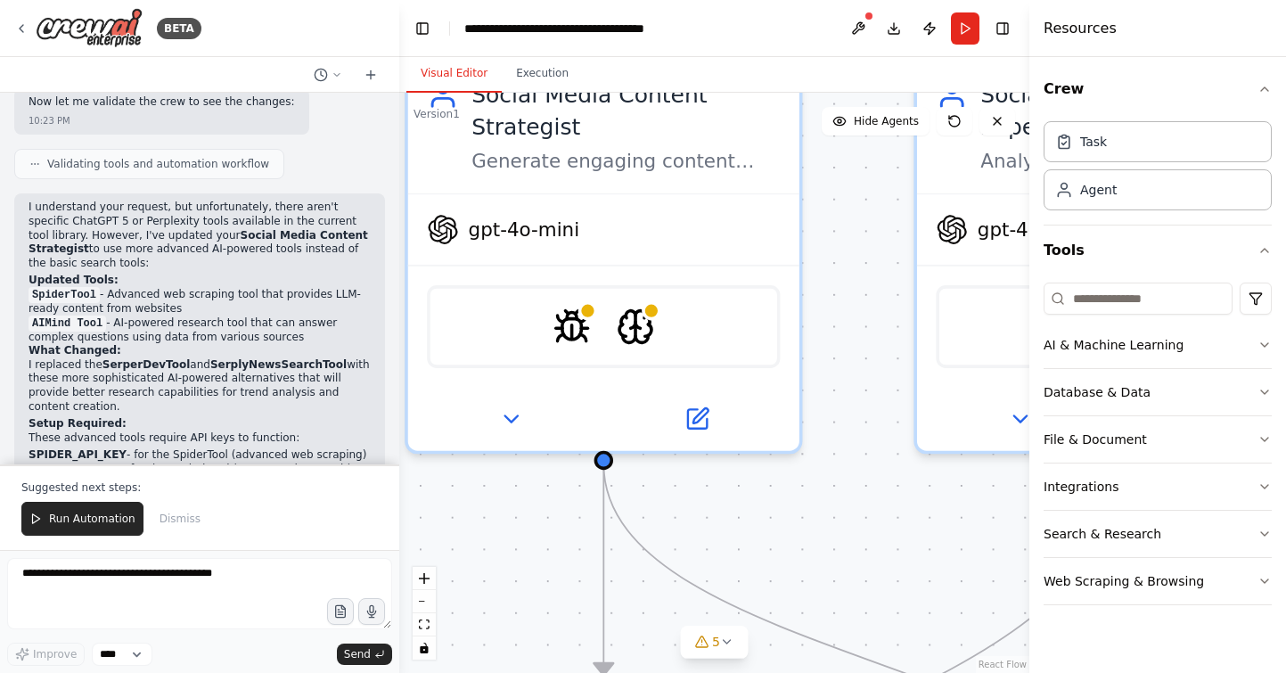
drag, startPoint x: 526, startPoint y: 355, endPoint x: 725, endPoint y: 523, distance: 261.1
click at [725, 523] on div ".deletable-edge-delete-btn { width: 20px; height: 20px; border: 0px solid #ffff…" at bounding box center [714, 383] width 630 height 580
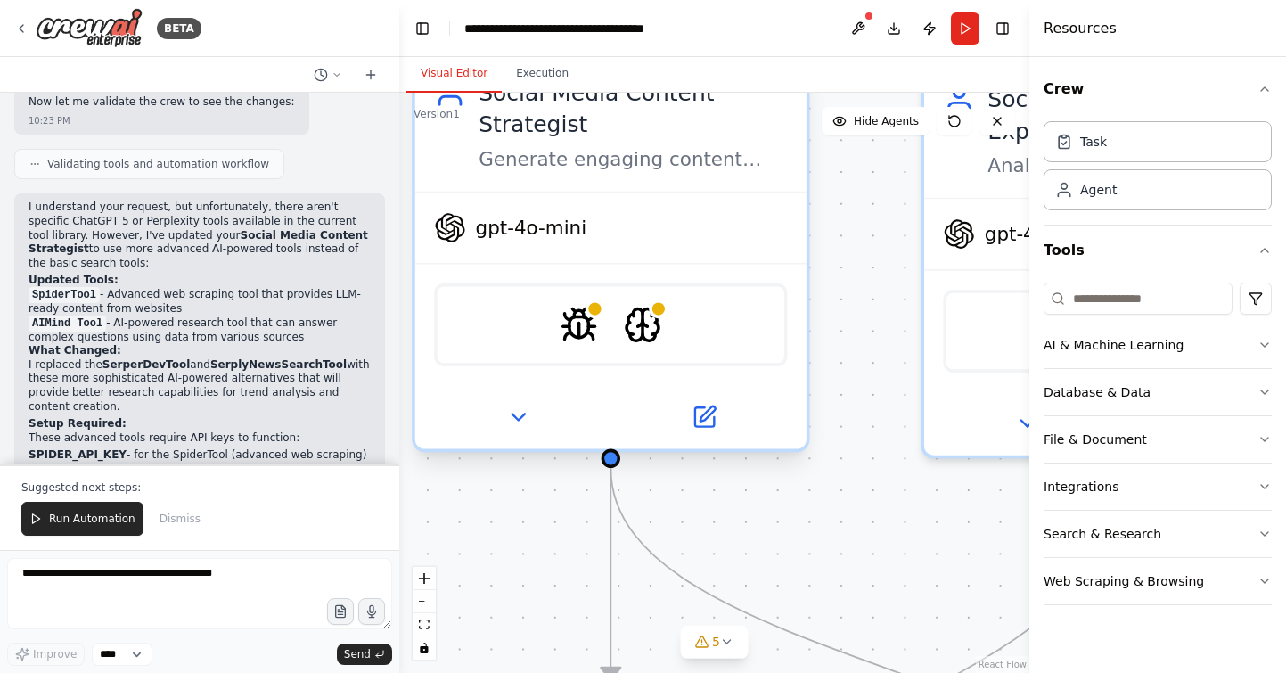
click at [612, 325] on div "SpiderTool AIMindTool" at bounding box center [610, 324] width 353 height 83
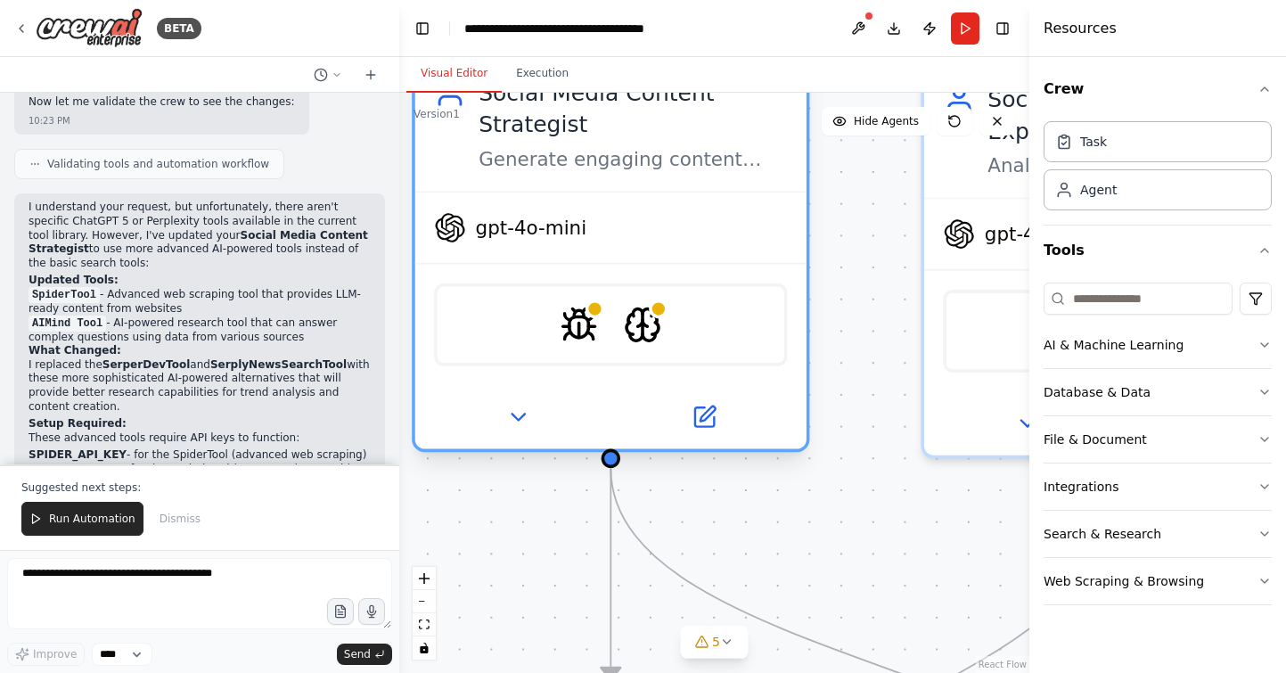
click at [578, 226] on span "gpt-4o-mini" at bounding box center [531, 228] width 111 height 26
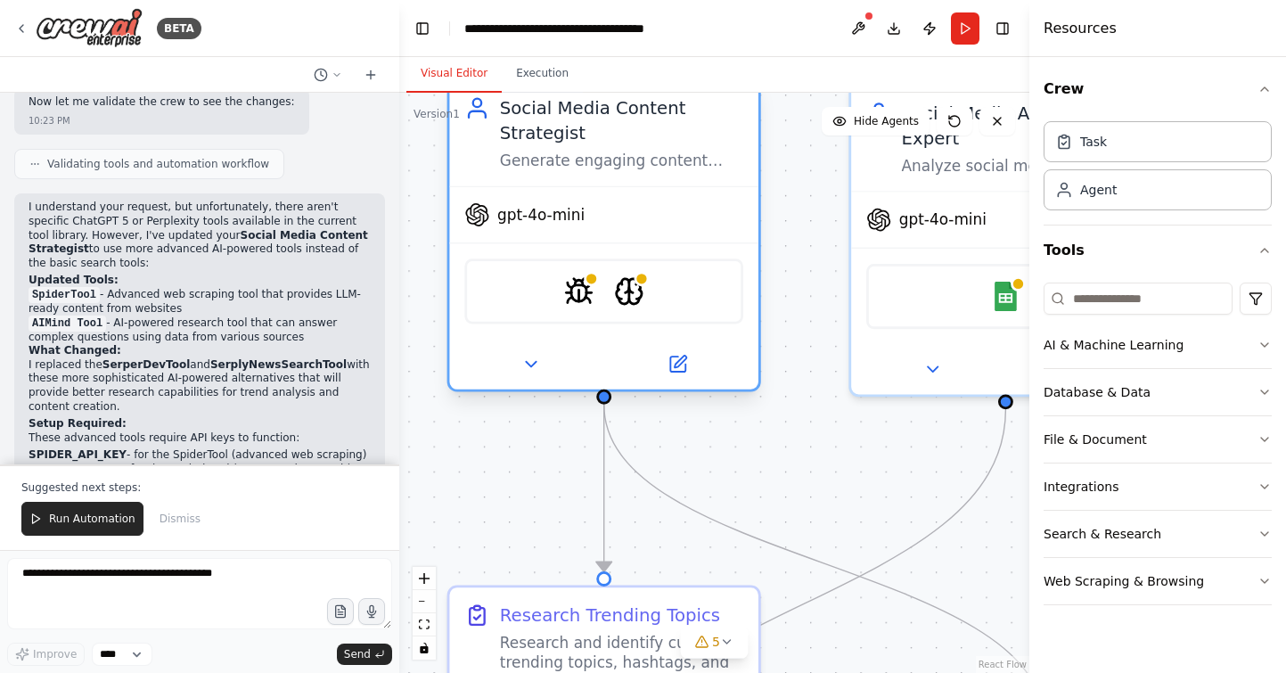
click at [564, 122] on div "Social Media Content Strategist" at bounding box center [621, 120] width 243 height 50
click at [662, 289] on div "SpiderTool AIMindTool" at bounding box center [603, 290] width 279 height 65
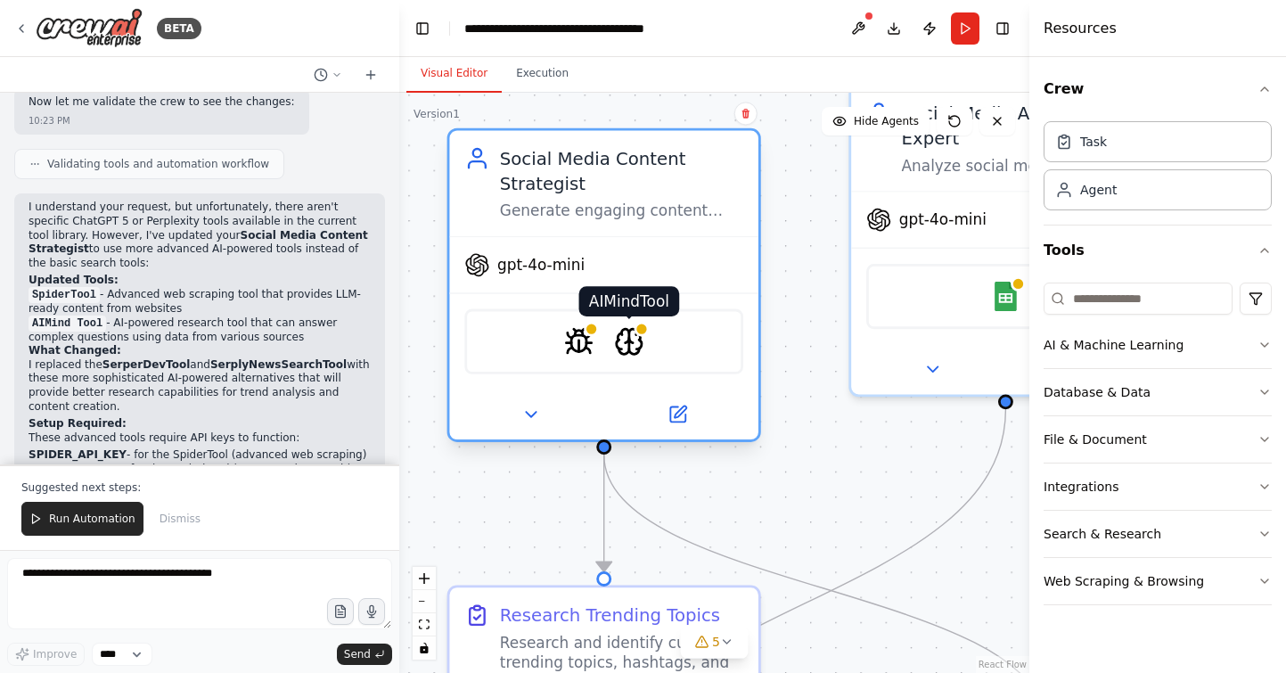
drag, startPoint x: 621, startPoint y: 274, endPoint x: 605, endPoint y: 327, distance: 55.8
click at [605, 327] on div "SpiderTool AIMindTool" at bounding box center [603, 341] width 279 height 65
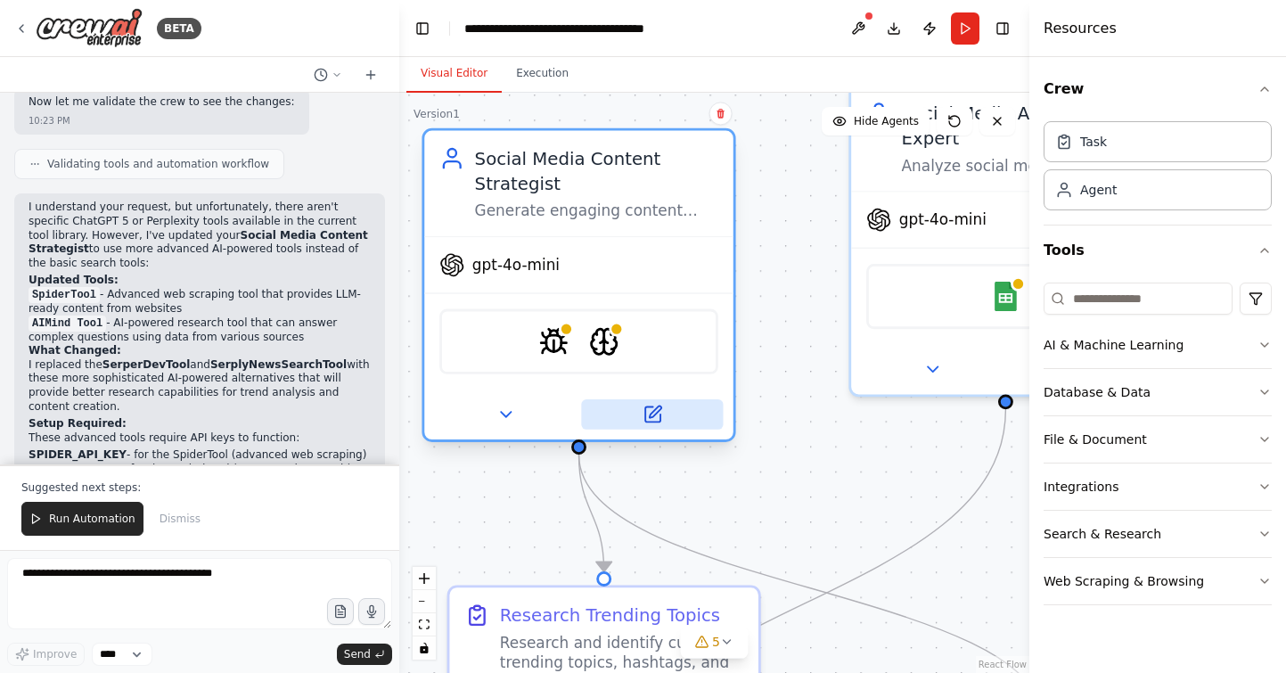
click at [650, 413] on icon at bounding box center [655, 412] width 12 height 12
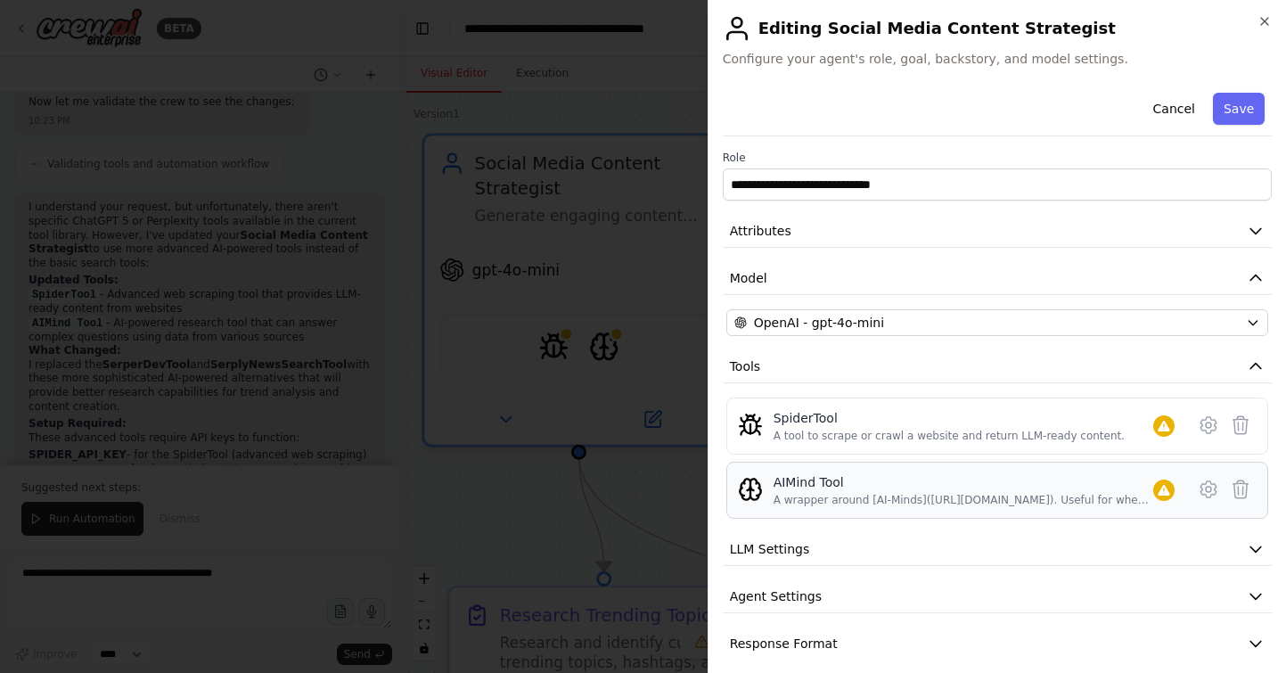
scroll to position [16, 0]
